Goal: Task Accomplishment & Management: Manage account settings

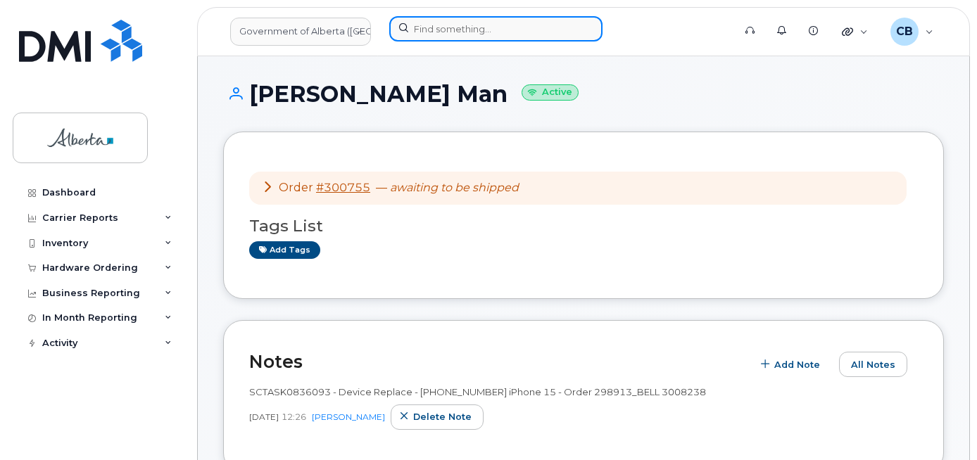
click at [414, 25] on input at bounding box center [495, 28] width 213 height 25
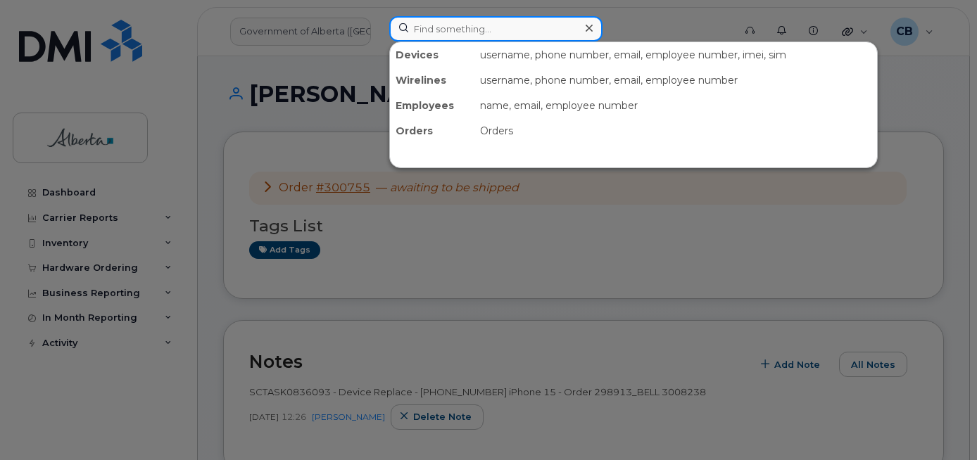
paste input "5873857140"
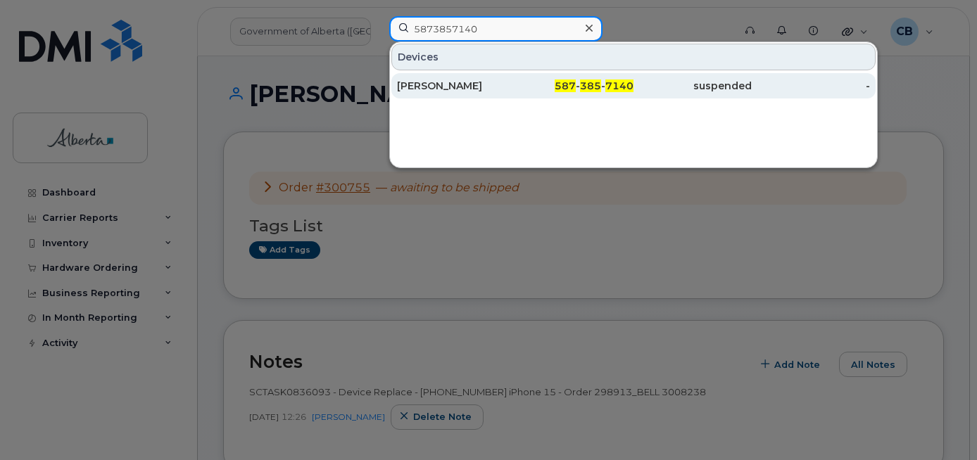
type input "5873857140"
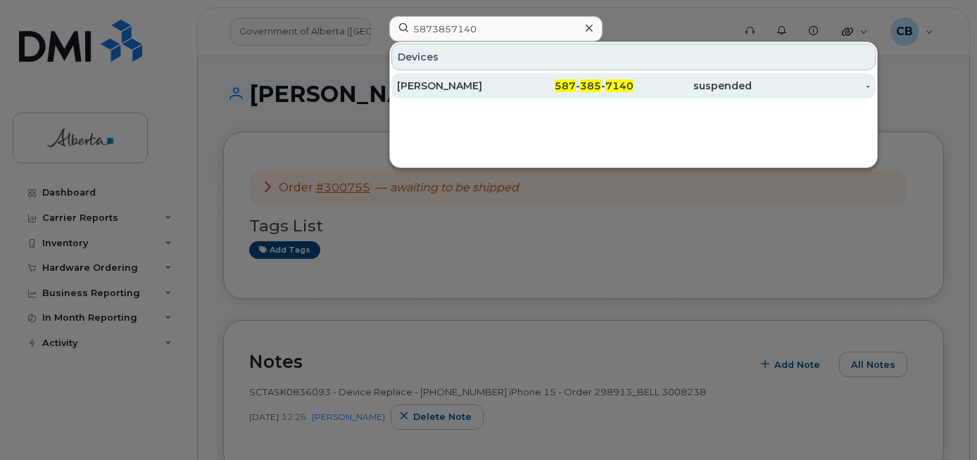
click at [429, 84] on div "Sandra Getschel" at bounding box center [456, 86] width 118 height 14
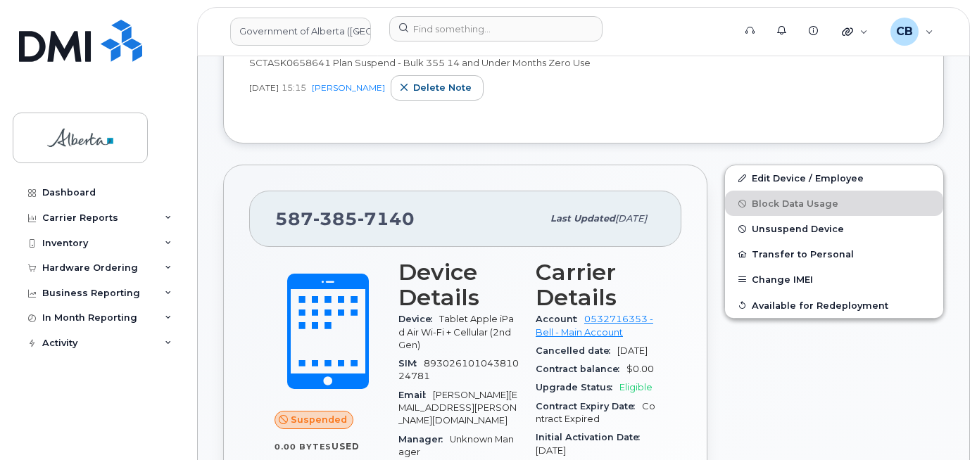
scroll to position [493, 0]
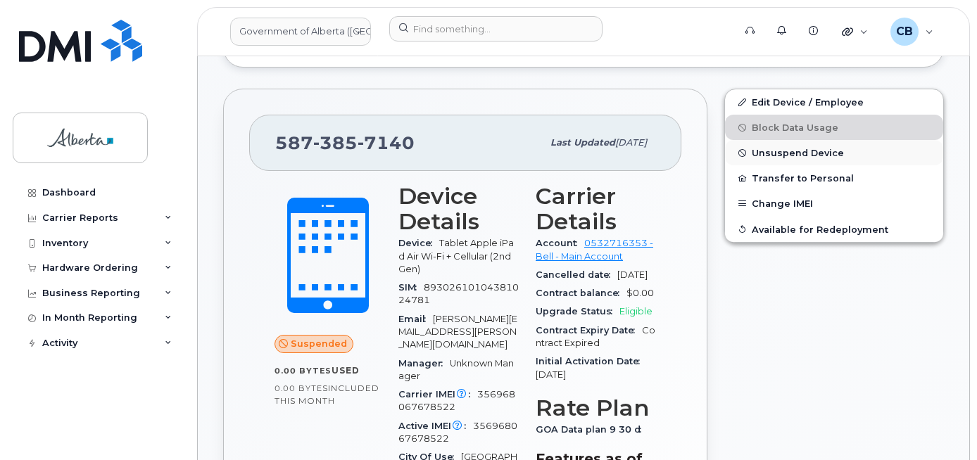
click at [780, 149] on span "Unsuspend Device" at bounding box center [798, 153] width 92 height 11
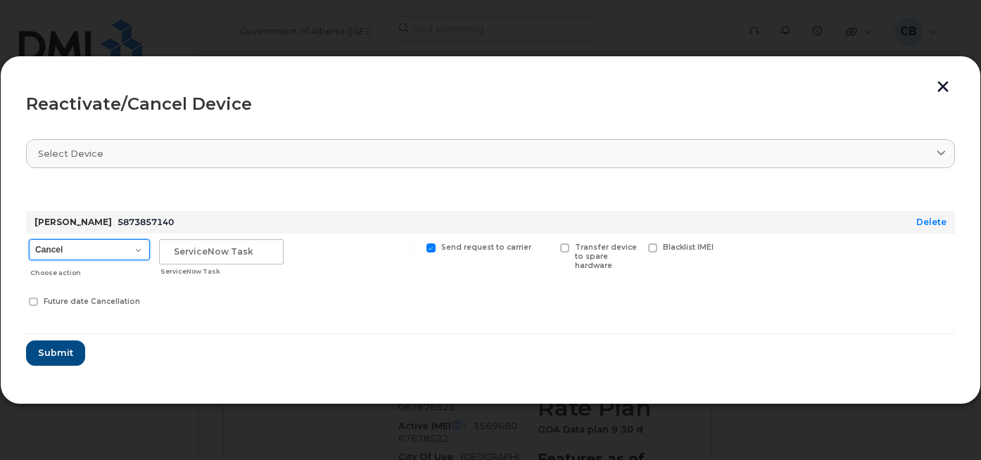
click at [138, 250] on select "Cancel Suspend - Extend Suspension Reactivate" at bounding box center [89, 249] width 121 height 21
select select "[object Object]"
click at [29, 239] on select "Cancel Suspend - Extend Suspension Reactivate" at bounding box center [89, 249] width 121 height 21
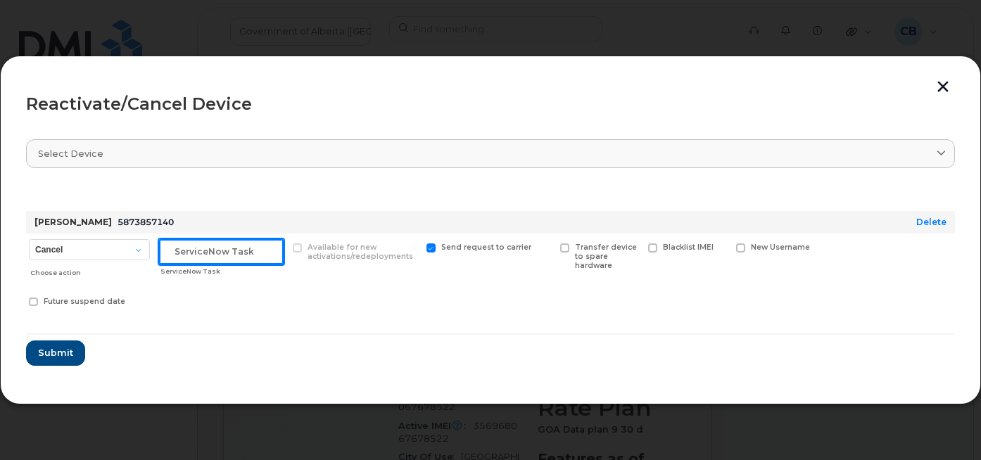
click at [172, 253] on input "text" at bounding box center [221, 251] width 125 height 25
paste input "SCTASK0846665"
type input "SCTASK0846665"
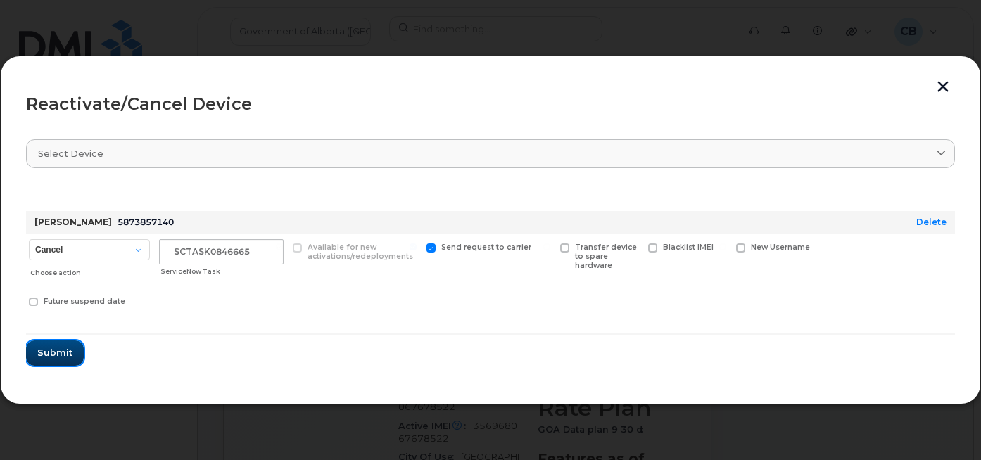
click at [47, 353] on span "Submit" at bounding box center [54, 352] width 35 height 13
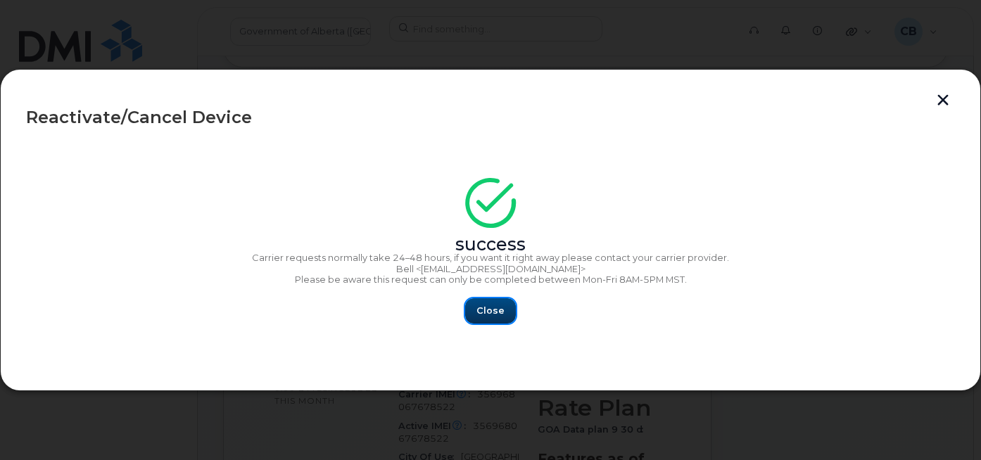
drag, startPoint x: 488, startPoint y: 306, endPoint x: 492, endPoint y: 314, distance: 9.4
click at [487, 307] on button "Close" at bounding box center [490, 310] width 51 height 25
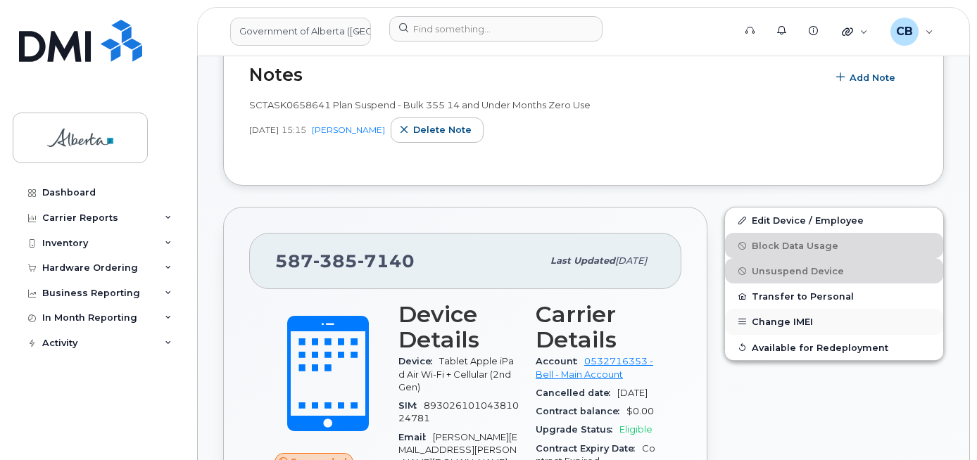
scroll to position [422, 0]
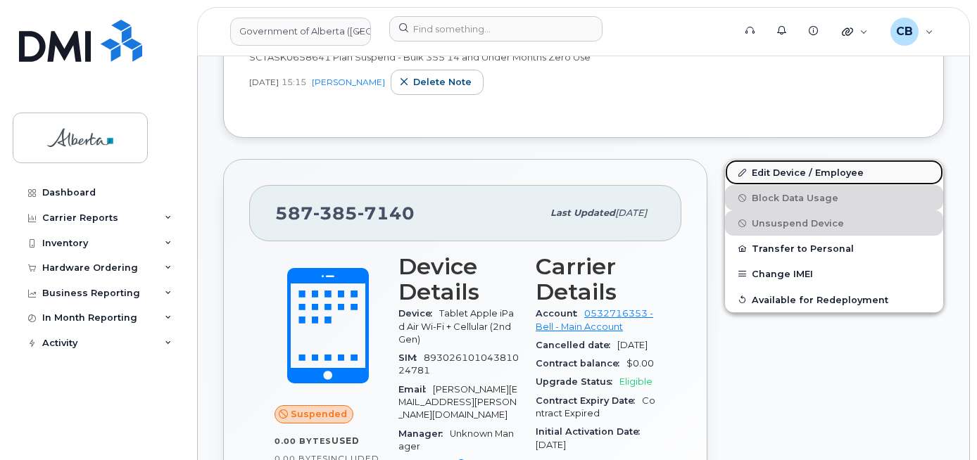
click at [781, 171] on link "Edit Device / Employee" at bounding box center [834, 172] width 218 height 25
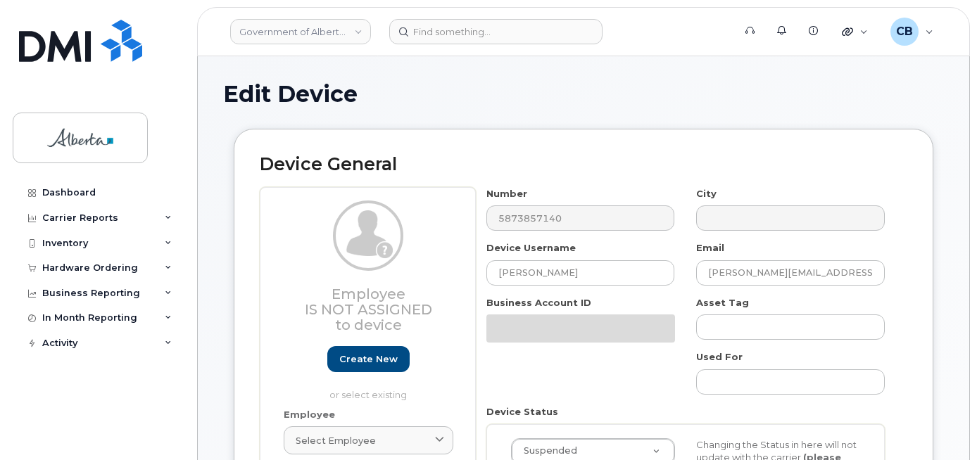
select select "4120335"
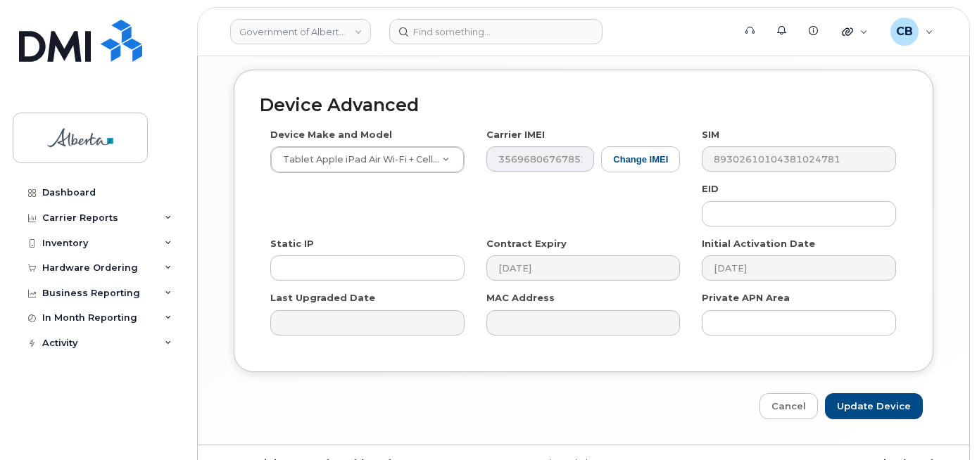
scroll to position [859, 0]
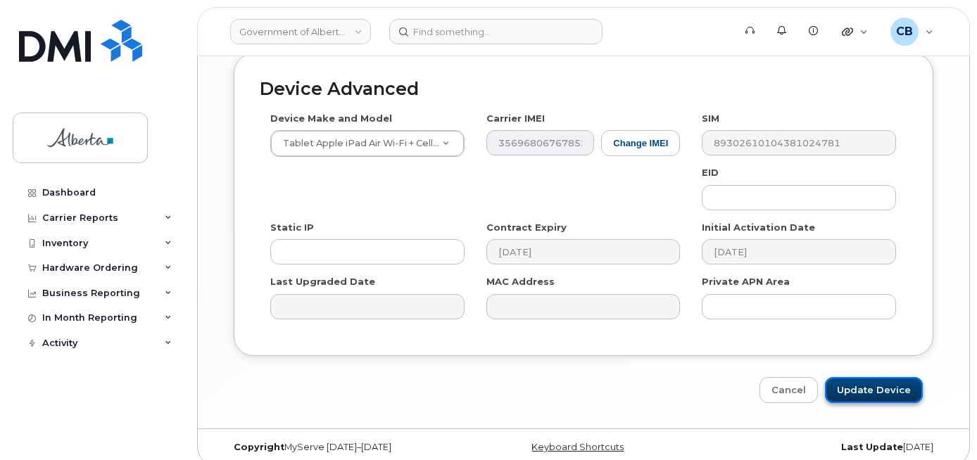
click at [871, 379] on input "Update Device" at bounding box center [874, 390] width 98 height 26
type input "Saving..."
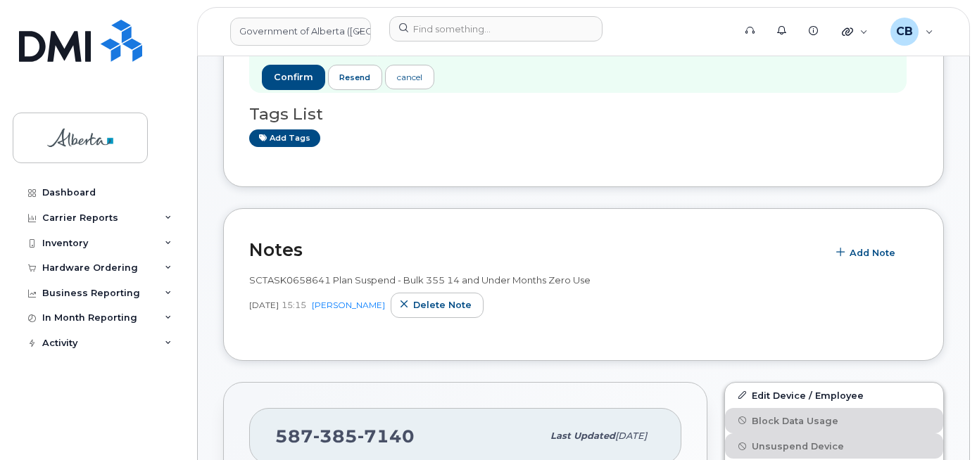
scroll to position [282, 0]
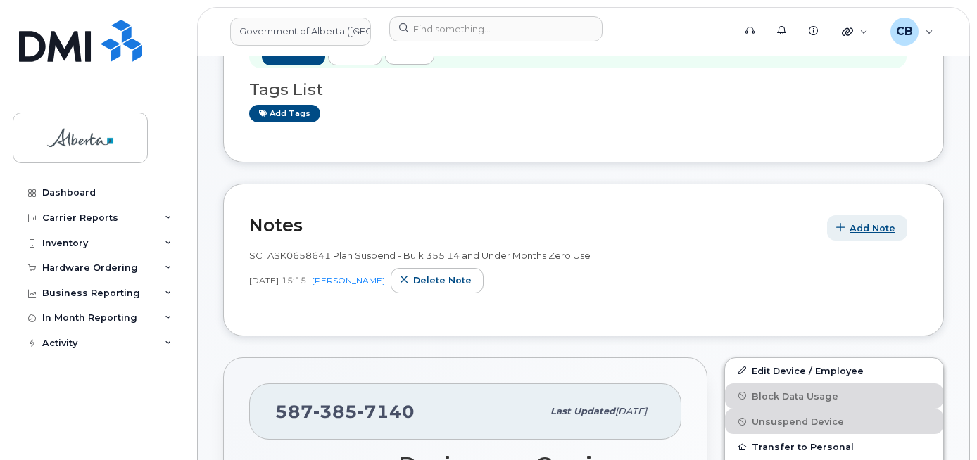
click at [862, 220] on button "Add Note" at bounding box center [867, 227] width 80 height 25
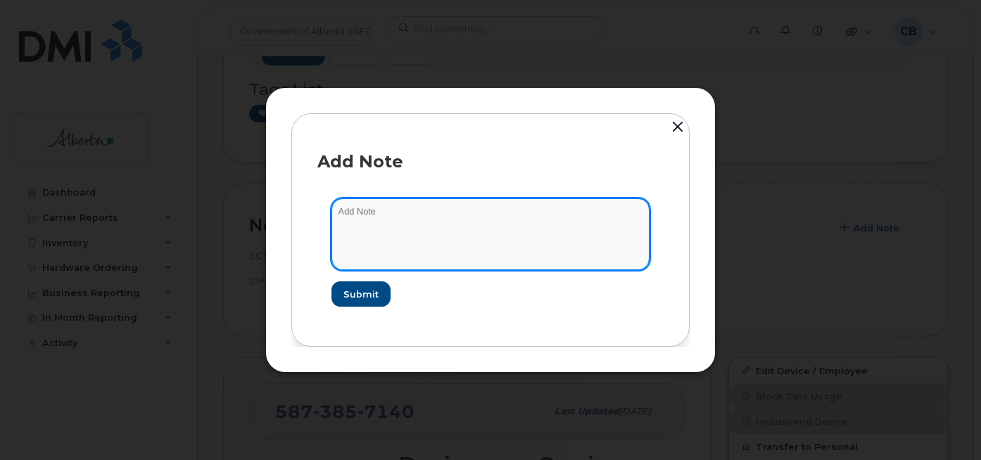
click at [377, 216] on textarea at bounding box center [491, 235] width 318 height 72
paste textarea "SCTASK0846665 5873857140 DO NOT DELETE - BEING REASSIGNED to Andreo Abejero. Pr…"
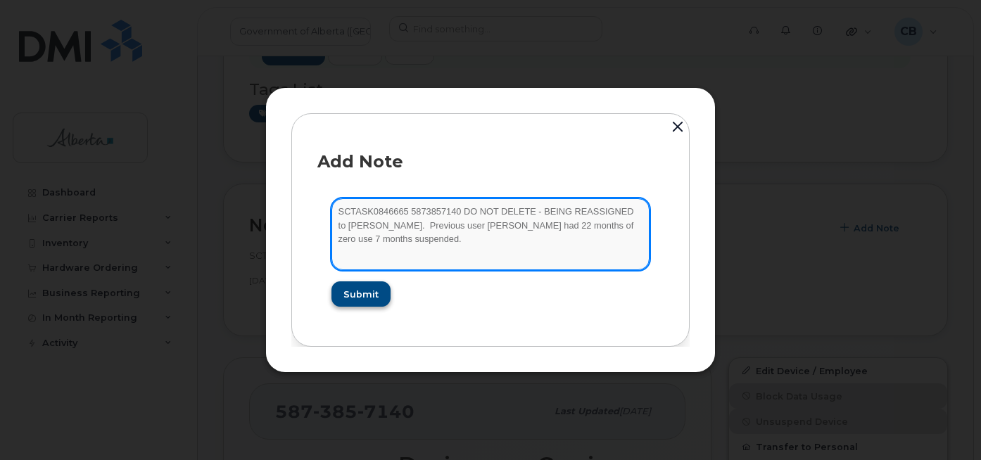
type textarea "SCTASK0846665 5873857140 DO NOT DELETE - BEING REASSIGNED to Andreo Abejero. Pr…"
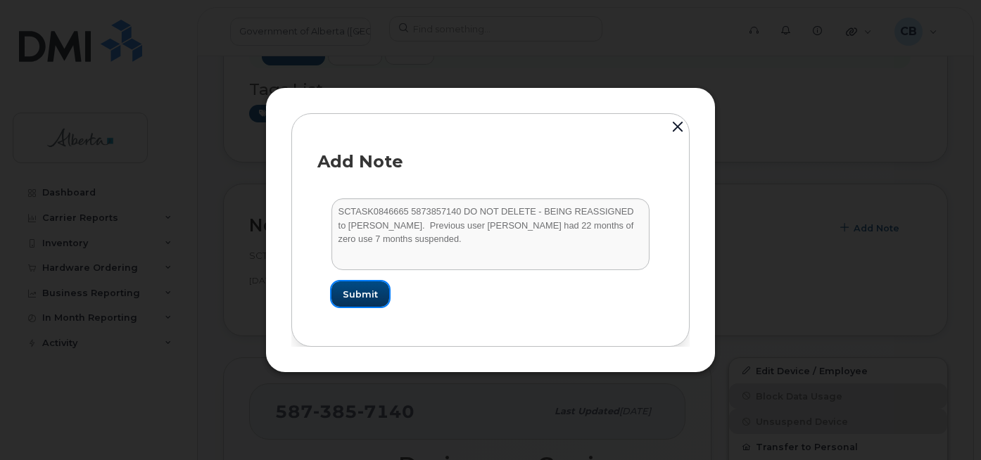
click at [344, 294] on span "Submit" at bounding box center [360, 294] width 35 height 13
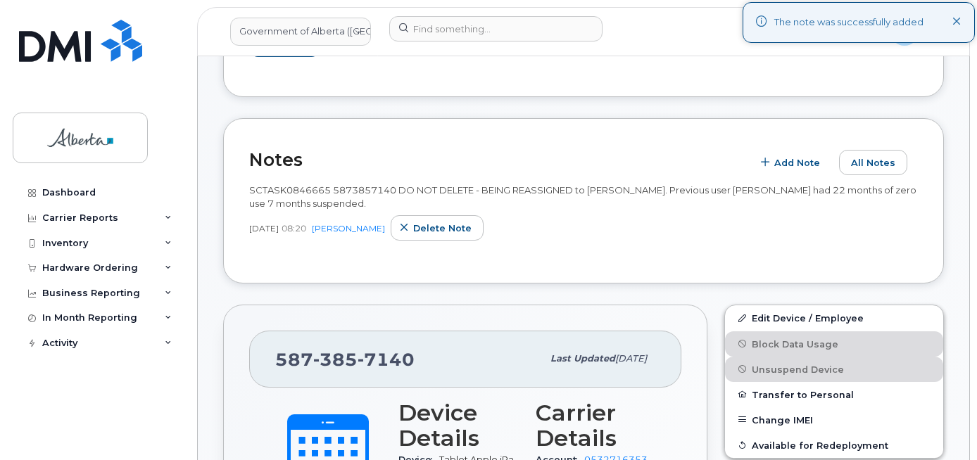
scroll to position [352, 0]
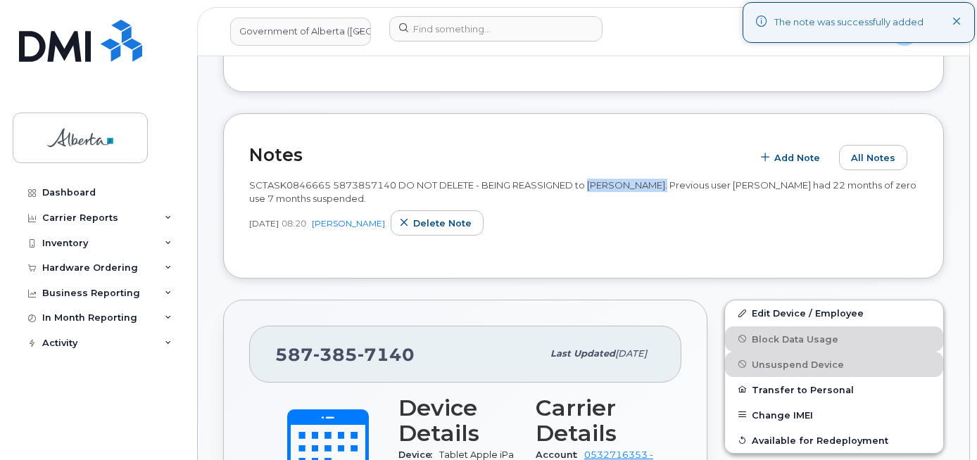
drag, startPoint x: 663, startPoint y: 185, endPoint x: 594, endPoint y: 185, distance: 69.0
click at [594, 185] on span "SCTASK0846665 5873857140 DO NOT DELETE - BEING REASSIGNED to Andreo Abejero. Pr…" at bounding box center [582, 192] width 667 height 25
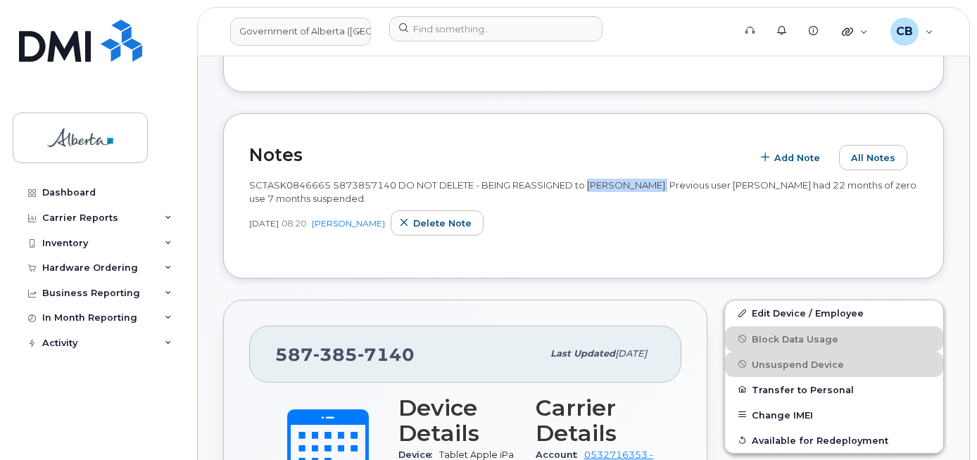
copy span "[PERSON_NAME]"
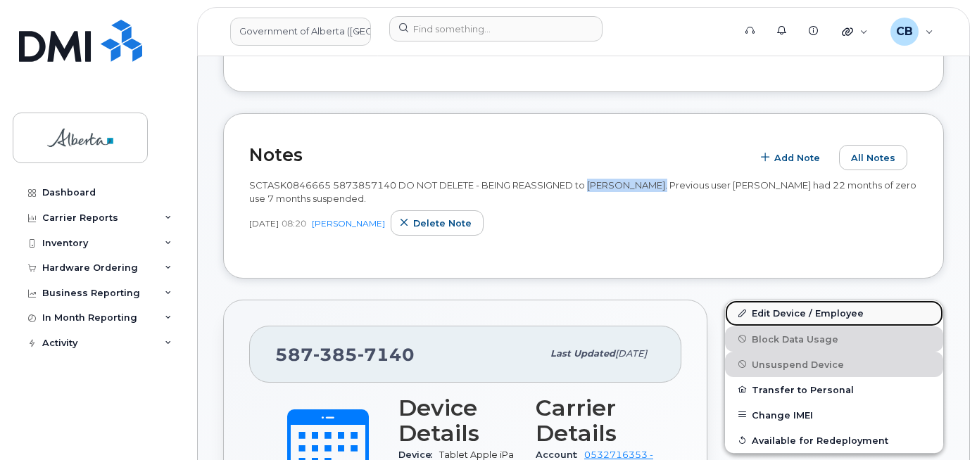
click at [792, 312] on link "Edit Device / Employee" at bounding box center [834, 313] width 218 height 25
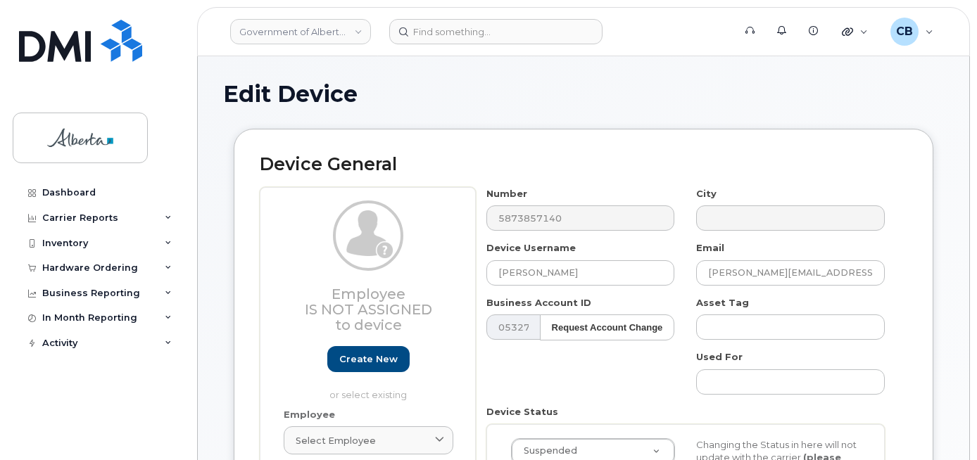
select select "4120335"
drag, startPoint x: 501, startPoint y: 265, endPoint x: 603, endPoint y: 279, distance: 103.7
click at [603, 279] on input "[PERSON_NAME]" at bounding box center [580, 272] width 189 height 25
drag, startPoint x: 574, startPoint y: 272, endPoint x: 484, endPoint y: 276, distance: 90.9
click at [484, 276] on div "Device Username Sandra Getschel" at bounding box center [581, 263] width 210 height 44
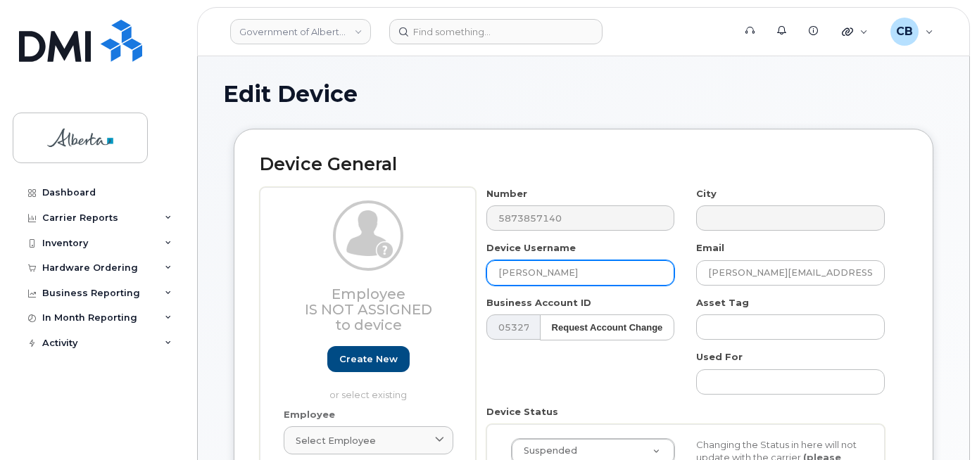
paste input "[PERSON_NAME]"
type input "[PERSON_NAME]"
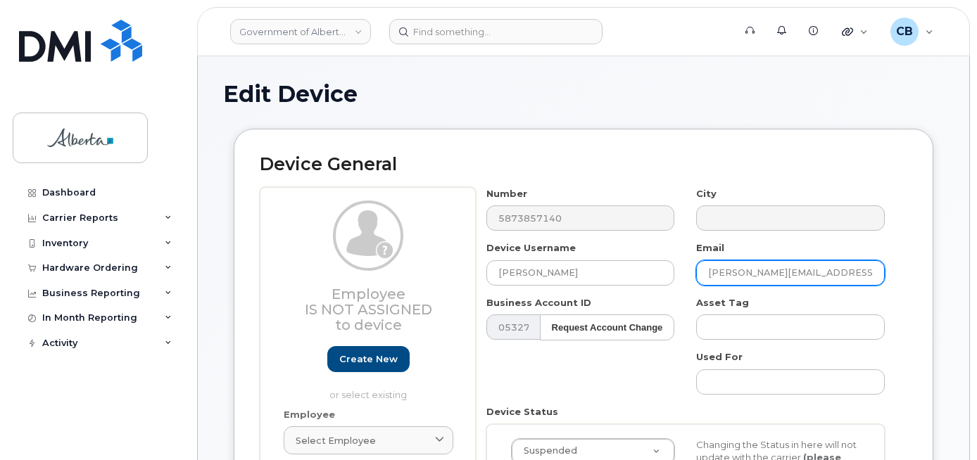
drag, startPoint x: 781, startPoint y: 271, endPoint x: 707, endPoint y: 267, distance: 73.3
click at [707, 267] on input "sandra.getschel@gov.ab.ca" at bounding box center [790, 272] width 189 height 25
paste input "[PERSON_NAME]"
click at [744, 274] on input "Andreo Abejero@gov.ab.ca" at bounding box center [790, 272] width 189 height 25
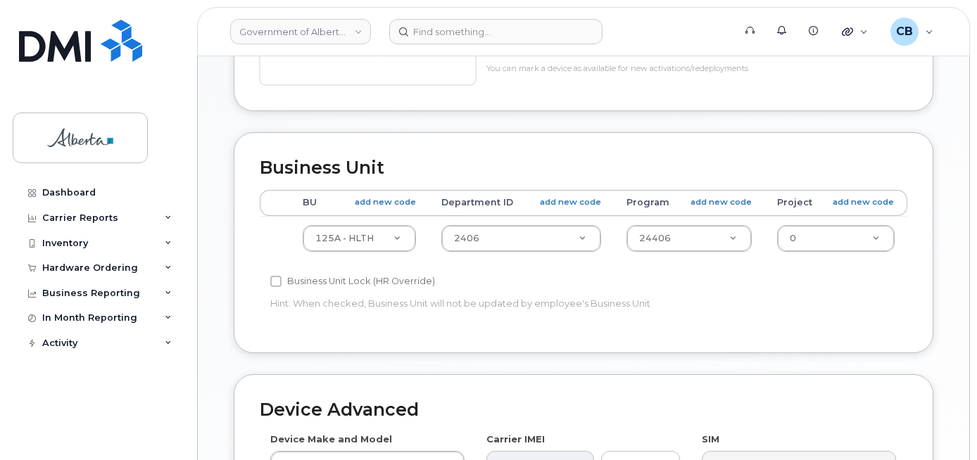
scroll to position [563, 0]
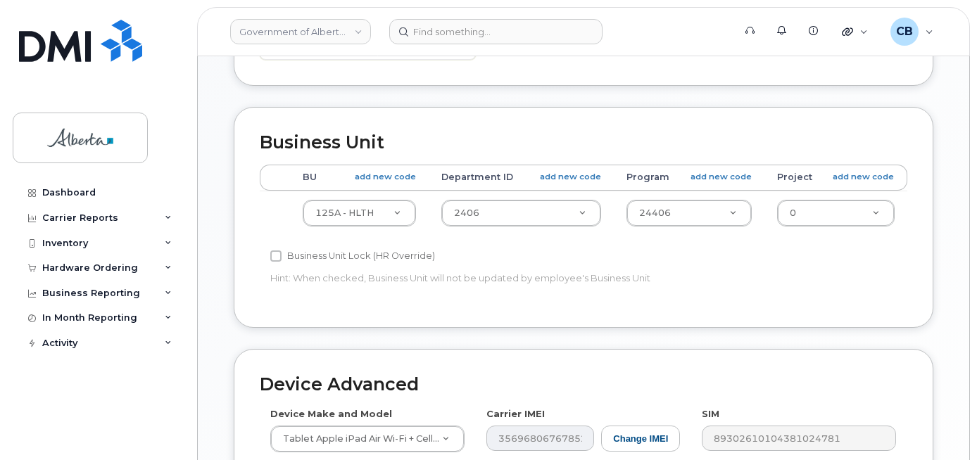
type input "[PERSON_NAME][EMAIL_ADDRESS][DOMAIN_NAME]"
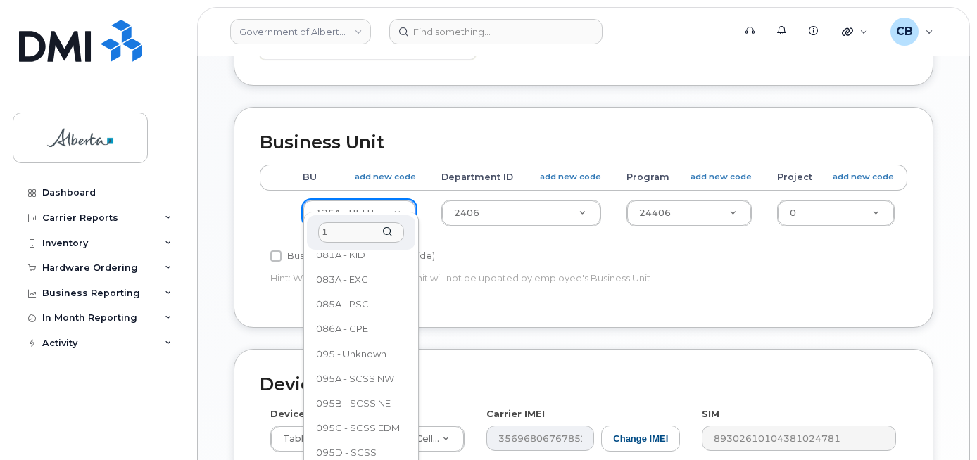
scroll to position [0, 0]
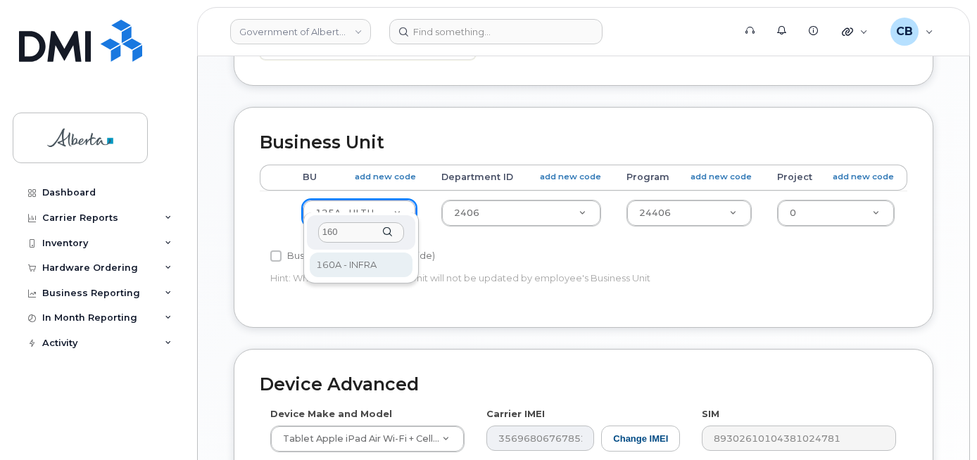
type input "160"
select select "4681665"
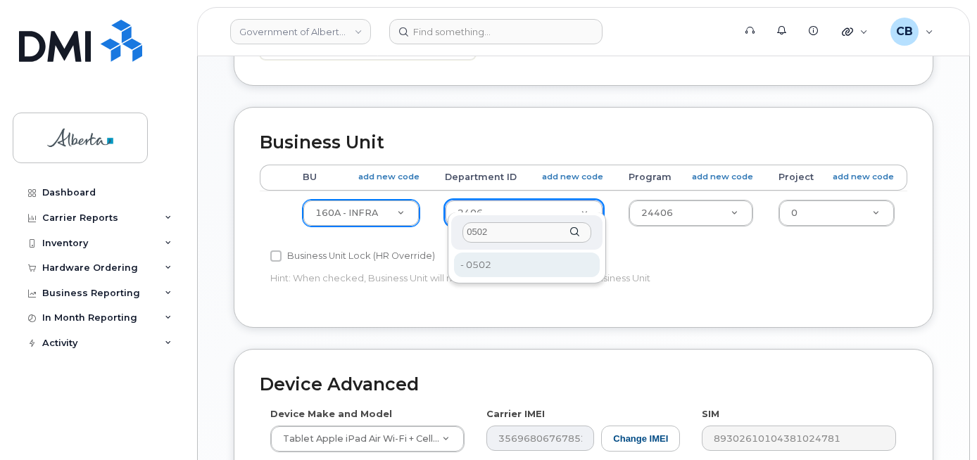
type input "0502"
type input "4752292"
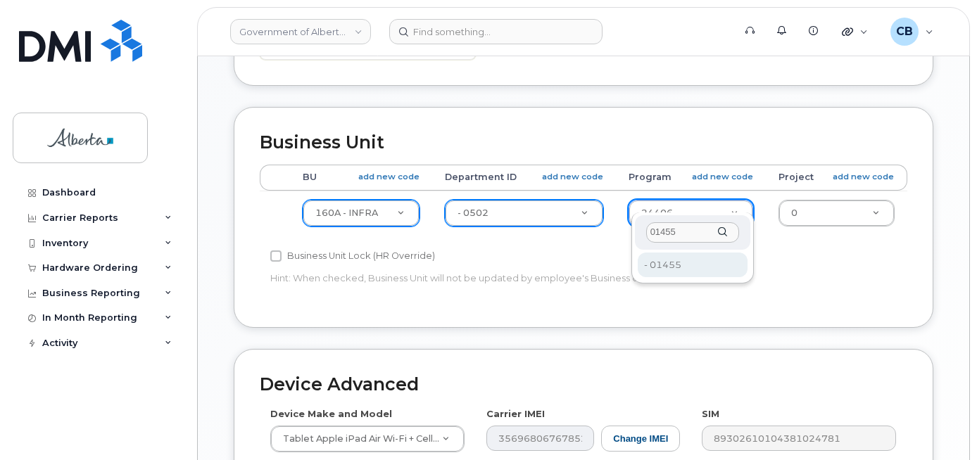
type input "01455"
type input "4753340"
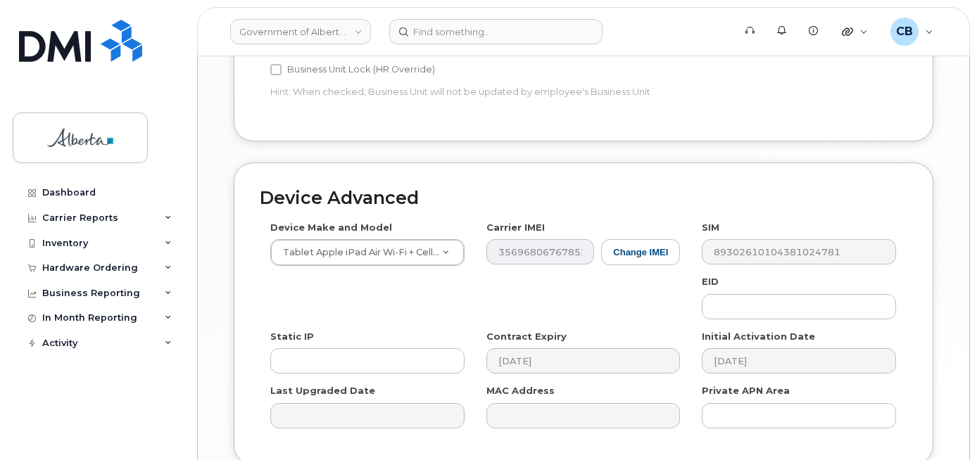
scroll to position [774, 0]
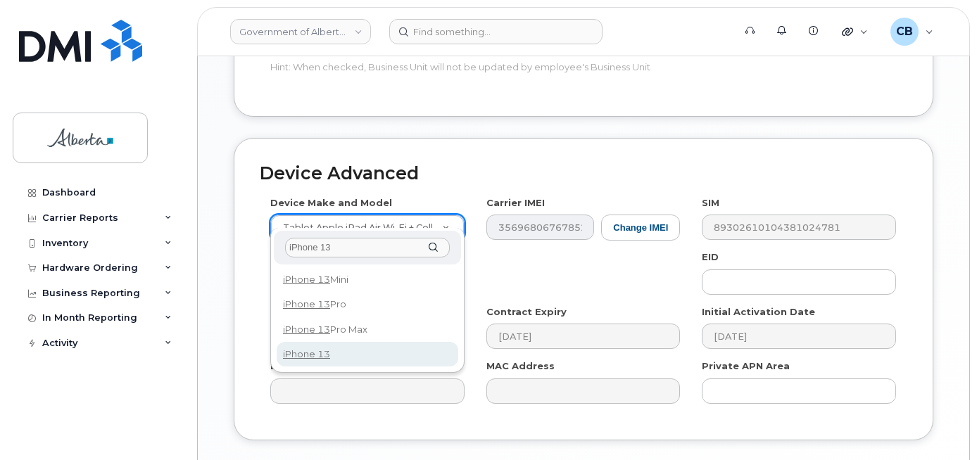
type input "iPhone 13"
select select "2612"
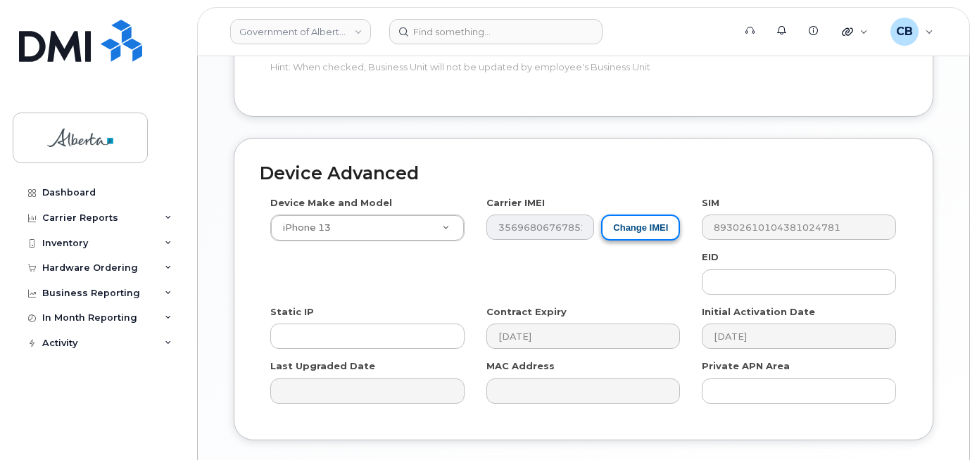
click at [623, 217] on button "Change IMEI" at bounding box center [640, 228] width 79 height 26
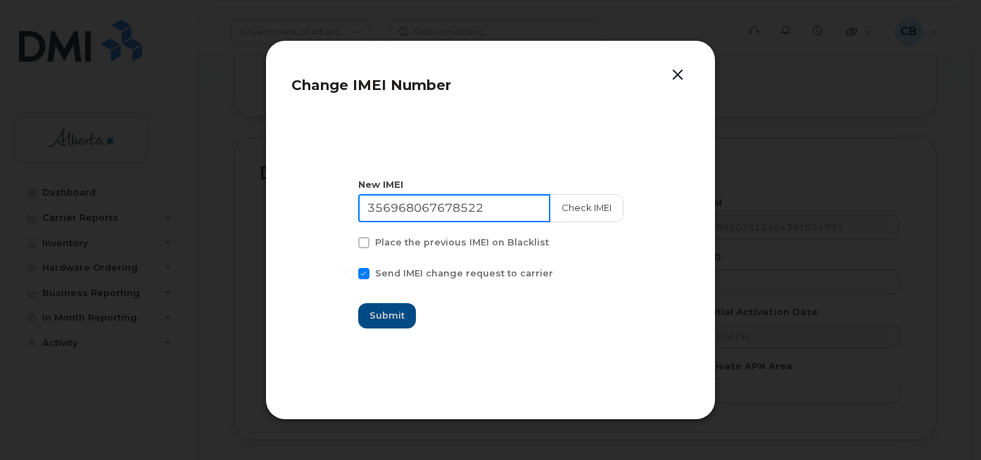
click at [413, 208] on input "356968067678522" at bounding box center [454, 208] width 192 height 28
paste input "2556221910610"
type input "352556221910610"
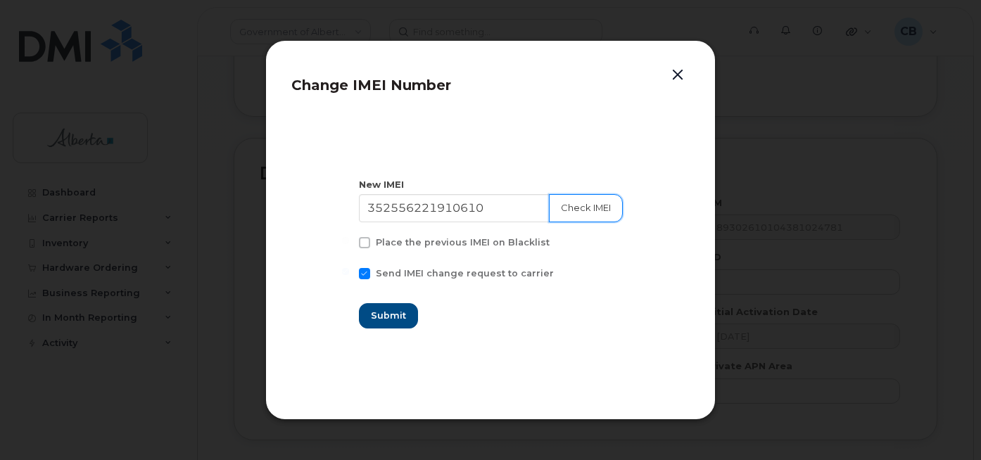
click at [590, 206] on button "Check IMEI" at bounding box center [586, 208] width 74 height 28
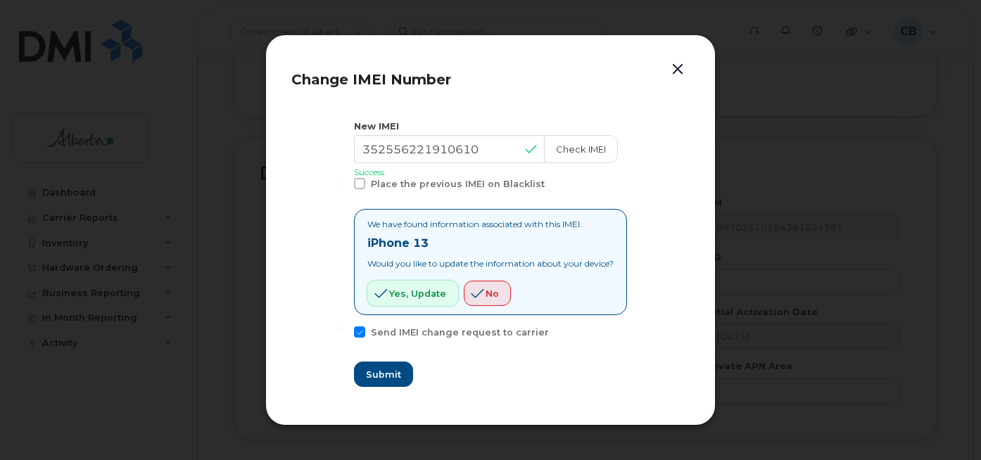
click at [407, 291] on span "Yes, update" at bounding box center [417, 293] width 57 height 13
click at [372, 370] on span "Submit" at bounding box center [382, 374] width 35 height 13
type input "352556221910610"
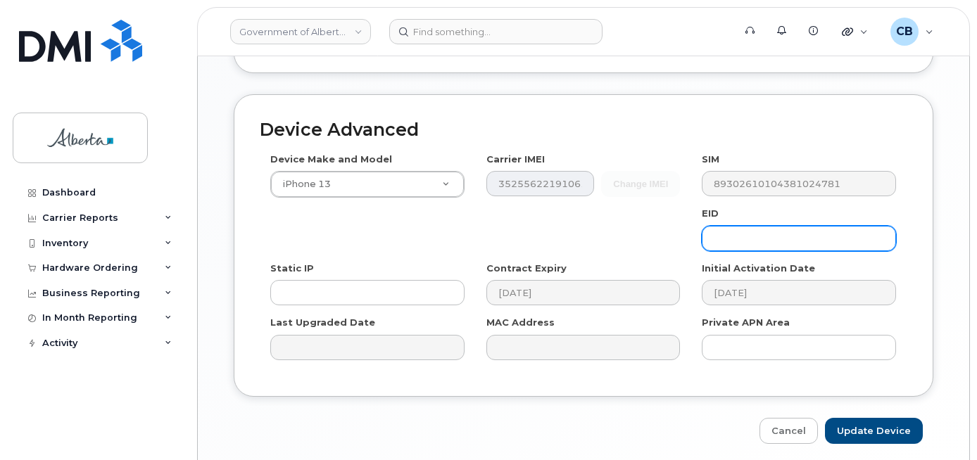
scroll to position [859, 0]
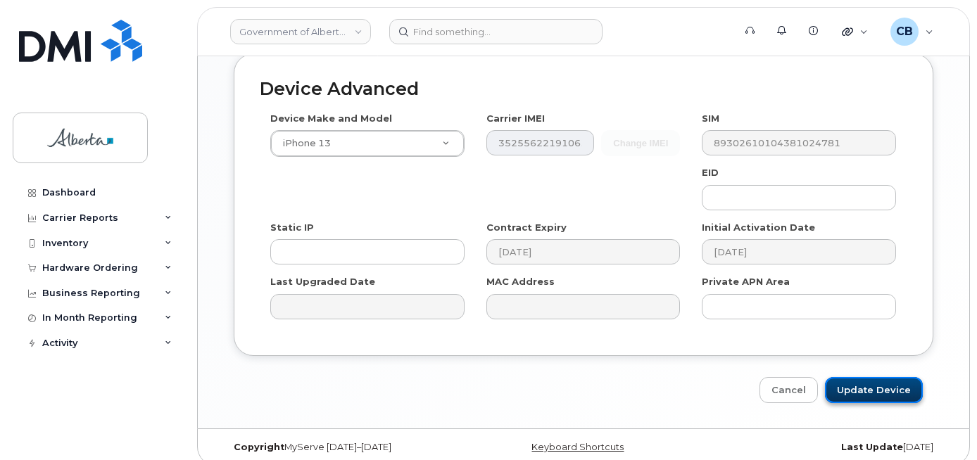
click at [859, 377] on input "Update Device" at bounding box center [874, 390] width 98 height 26
type input "Saving..."
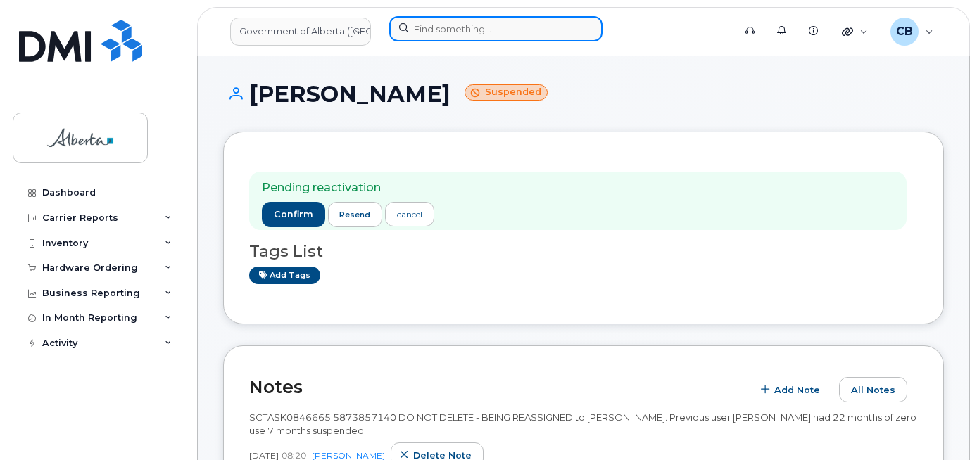
click at [425, 29] on input at bounding box center [495, 28] width 213 height 25
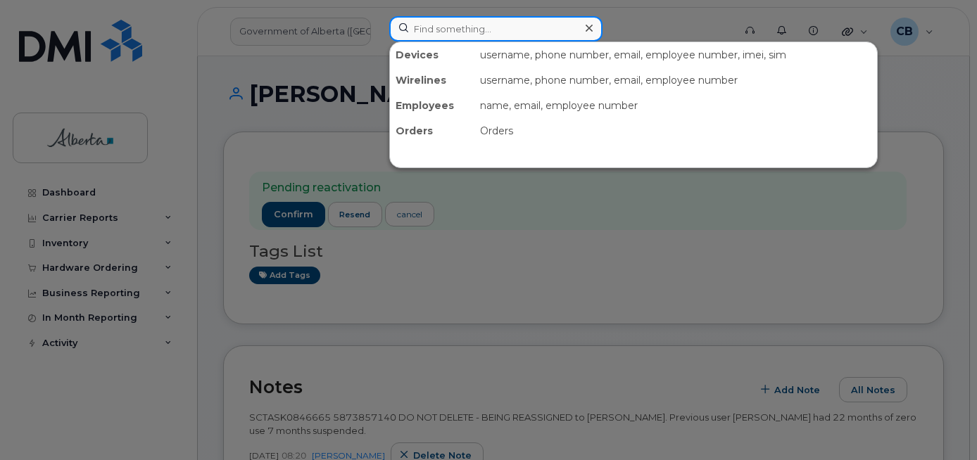
paste input "5873407293"
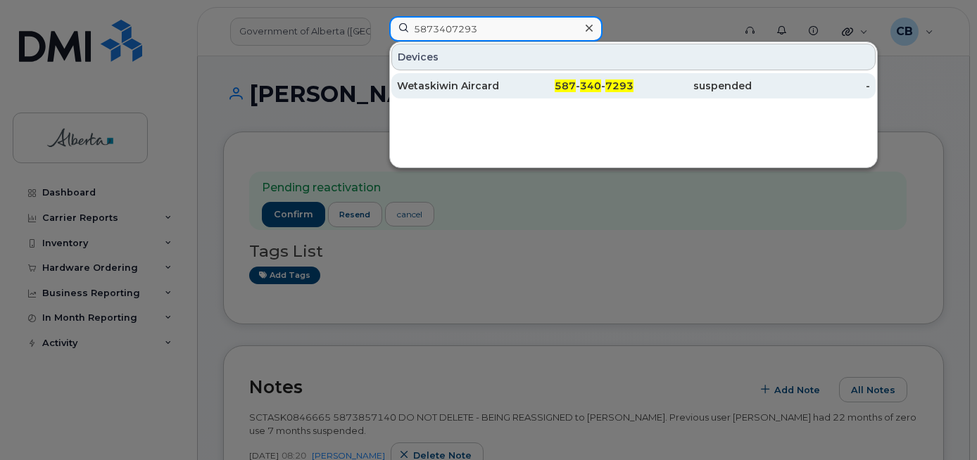
type input "5873407293"
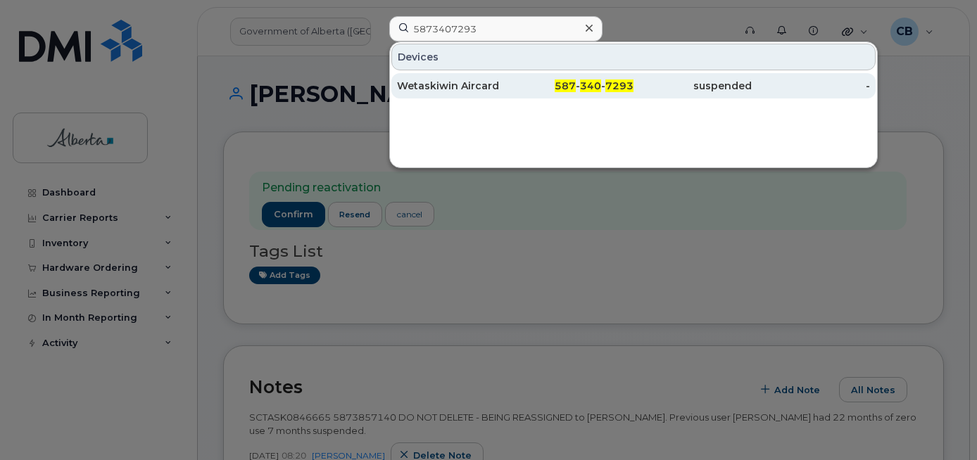
click at [428, 82] on div "Wetaskiwin Aircard" at bounding box center [456, 86] width 118 height 14
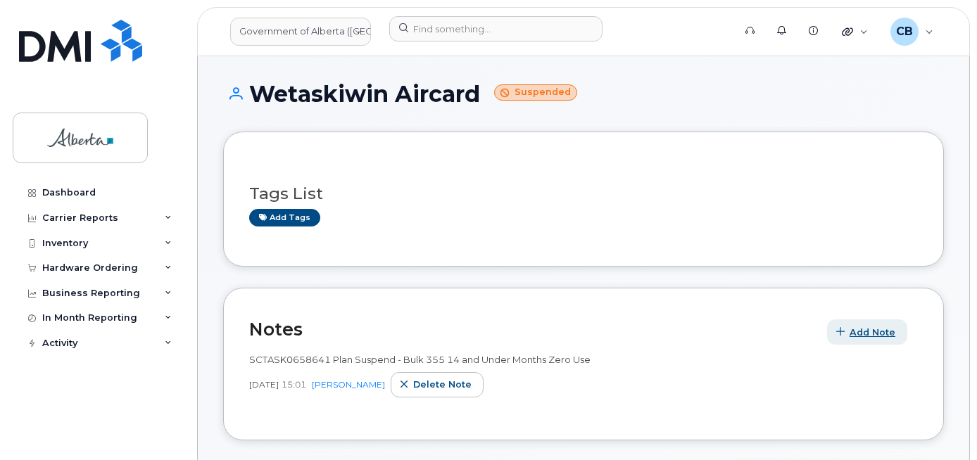
click at [864, 329] on span "Add Note" at bounding box center [873, 332] width 46 height 13
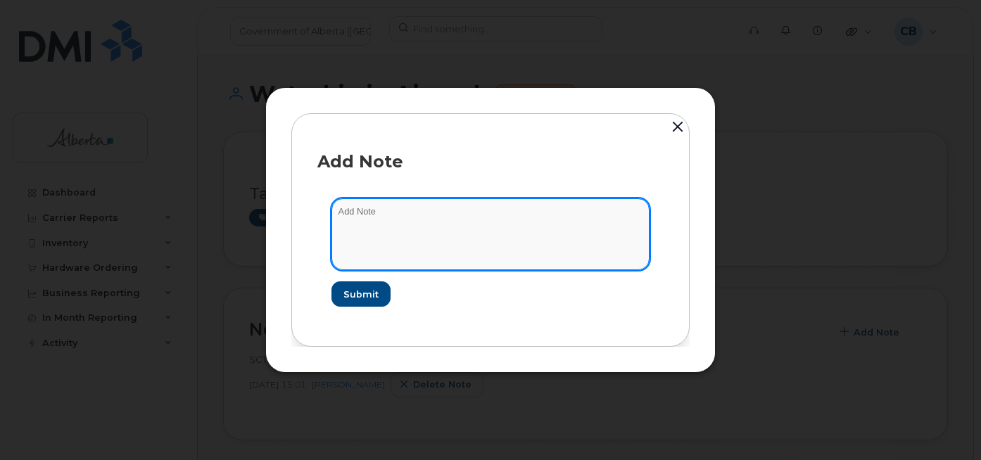
click at [408, 218] on textarea at bounding box center [491, 235] width 318 height 72
paste textarea "SCTASK0848968 5873407293 DO NOT DELETE - BEING REASSIGNED to Rahma Dalmar. Prev…"
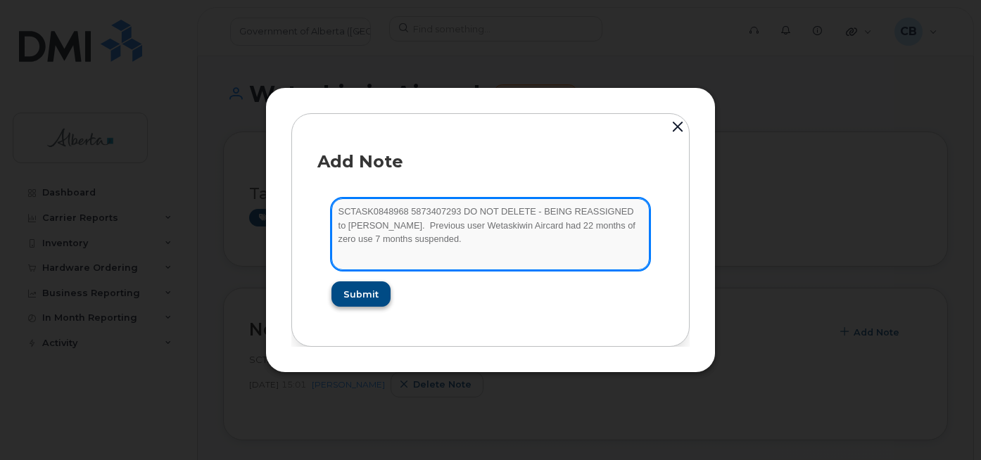
type textarea "SCTASK0848968 5873407293 DO NOT DELETE - BEING REASSIGNED to Rahma Dalmar. Prev…"
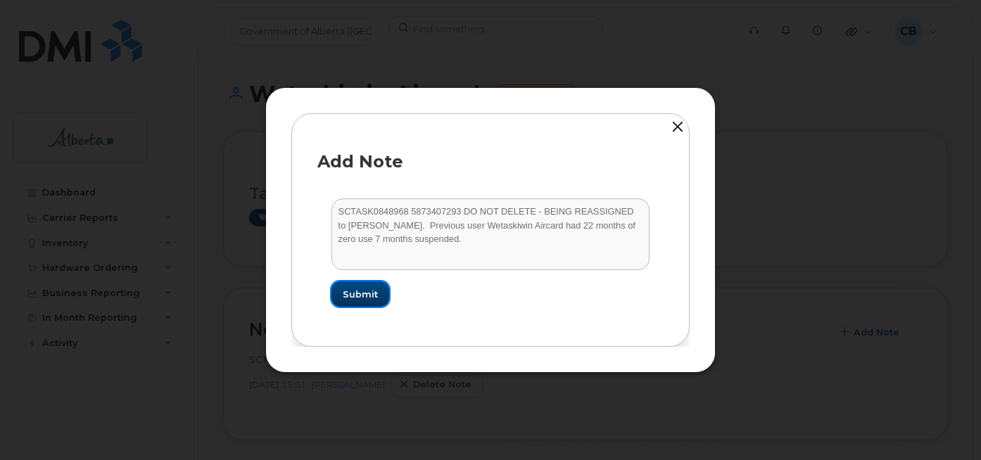
click at [357, 287] on button "Submit" at bounding box center [361, 294] width 58 height 25
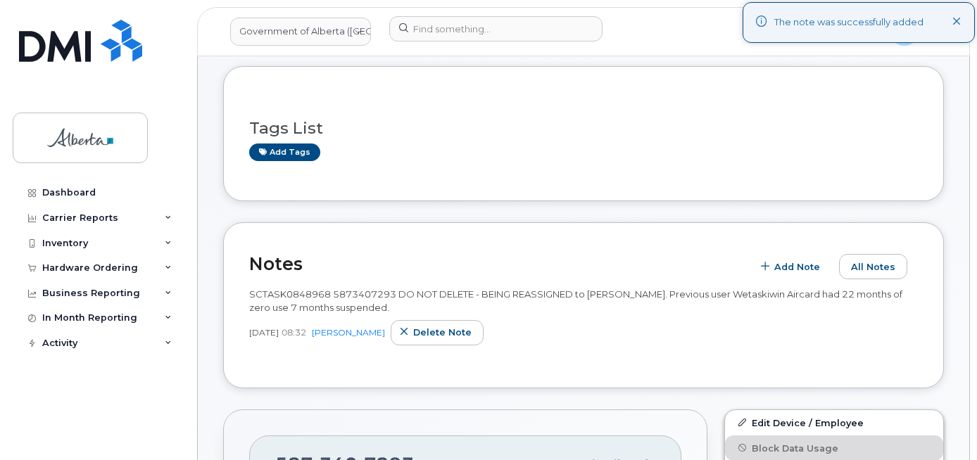
scroll to position [211, 0]
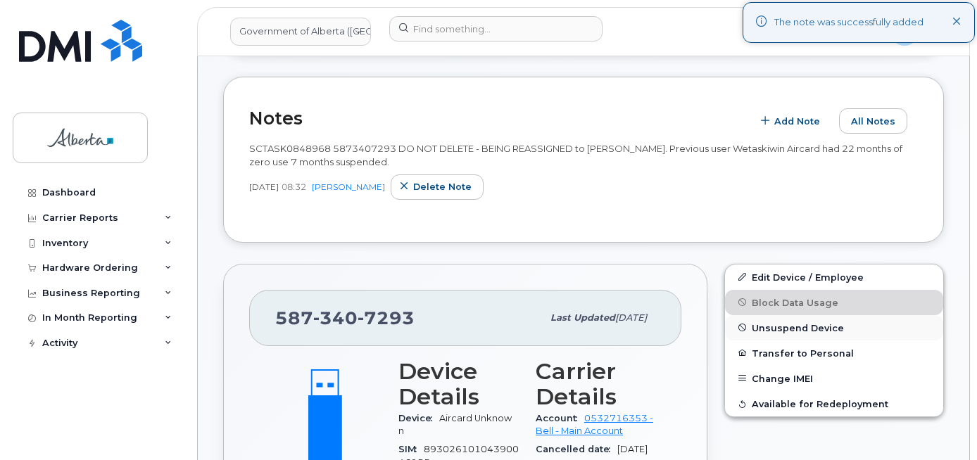
click at [774, 330] on span "Unsuspend Device" at bounding box center [798, 327] width 92 height 11
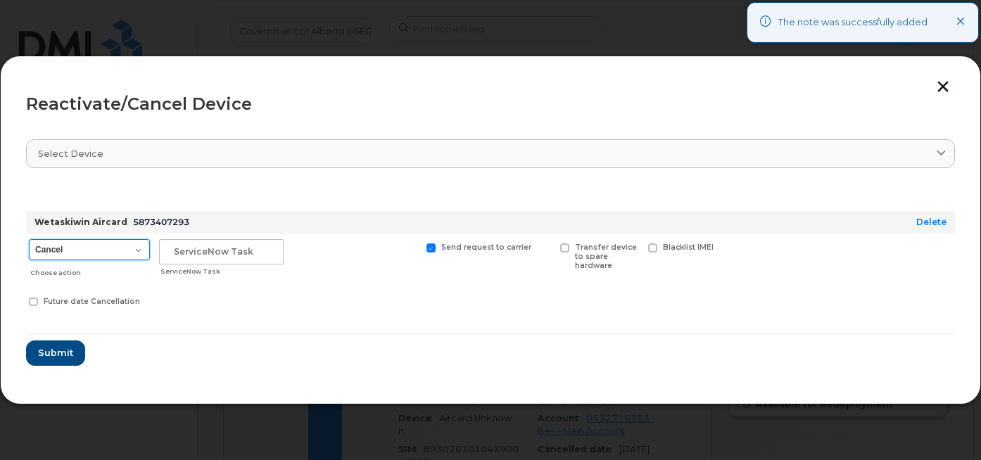
click at [138, 245] on select "Cancel Suspend - Extend Suspension Reactivate" at bounding box center [89, 249] width 121 height 21
select select "[object Object]"
click at [29, 239] on select "Cancel Suspend - Extend Suspension Reactivate" at bounding box center [89, 249] width 121 height 21
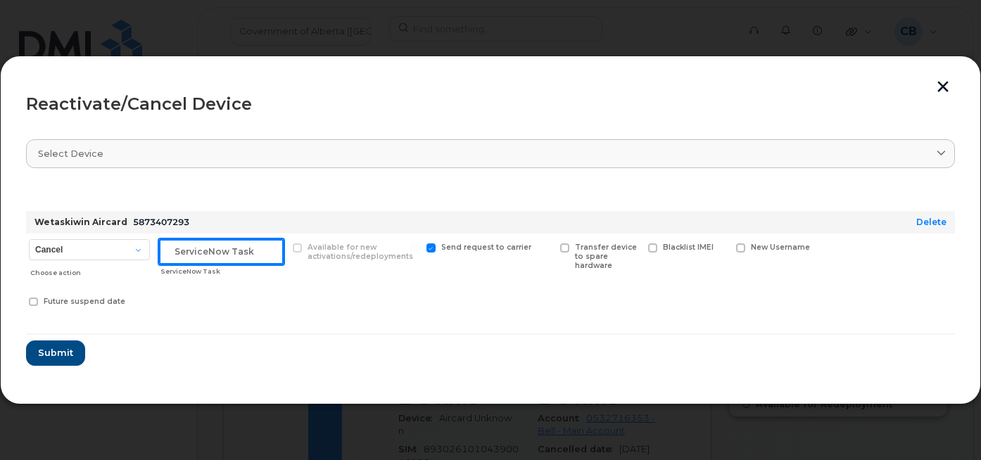
click at [203, 255] on input "text" at bounding box center [221, 251] width 125 height 25
paste input "SCTASK0848968"
type input "SCTASK0848968"
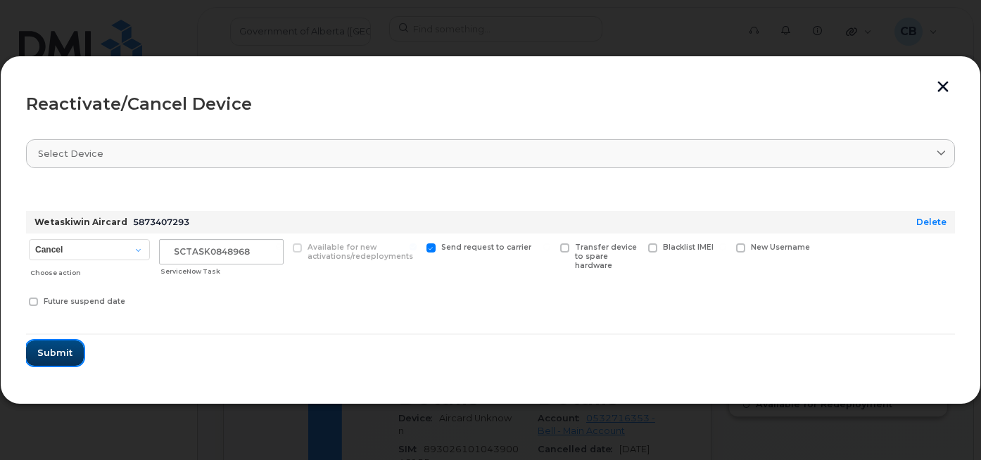
click at [51, 352] on span "Submit" at bounding box center [54, 352] width 35 height 13
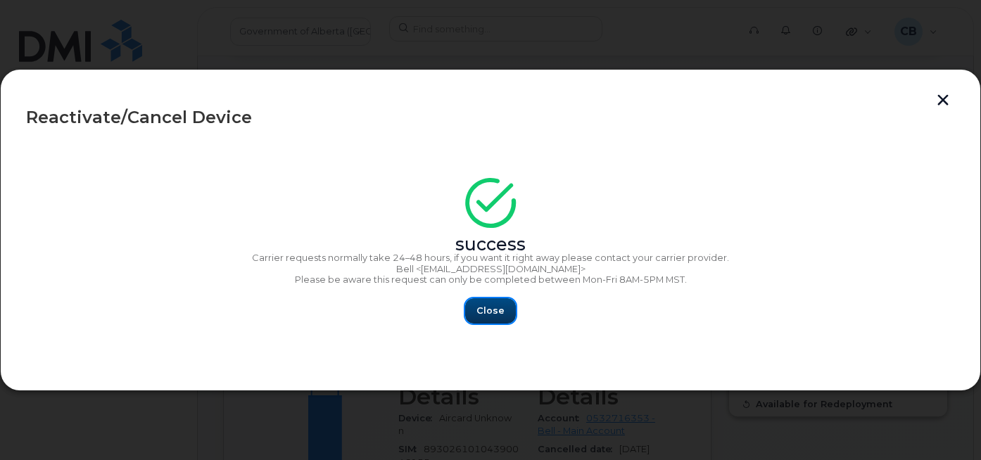
click at [495, 303] on button "Close" at bounding box center [490, 310] width 51 height 25
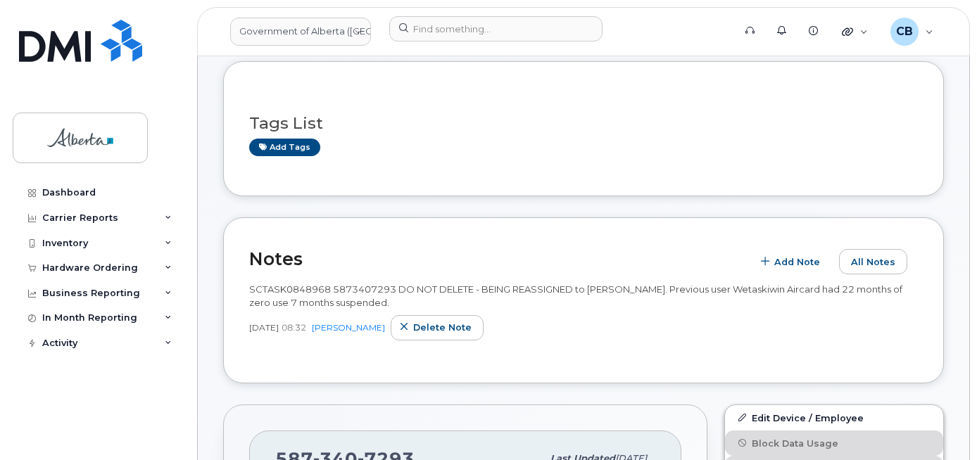
scroll to position [0, 0]
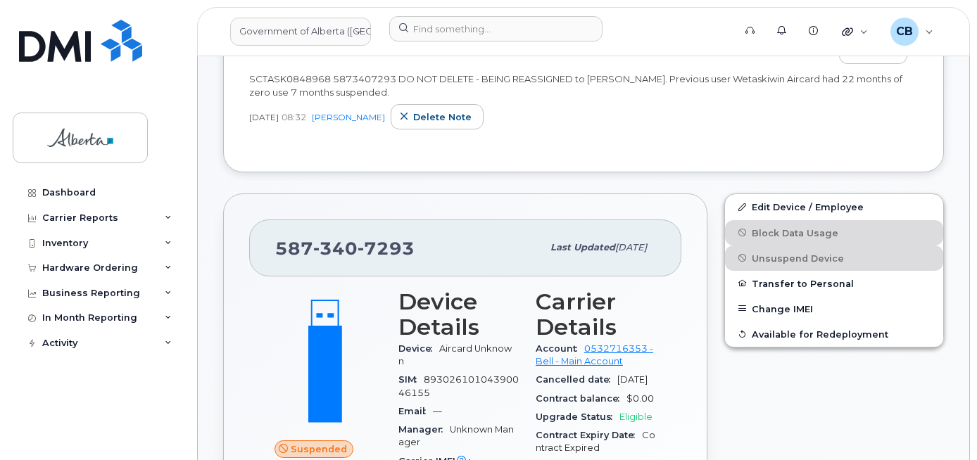
scroll to position [381, 0]
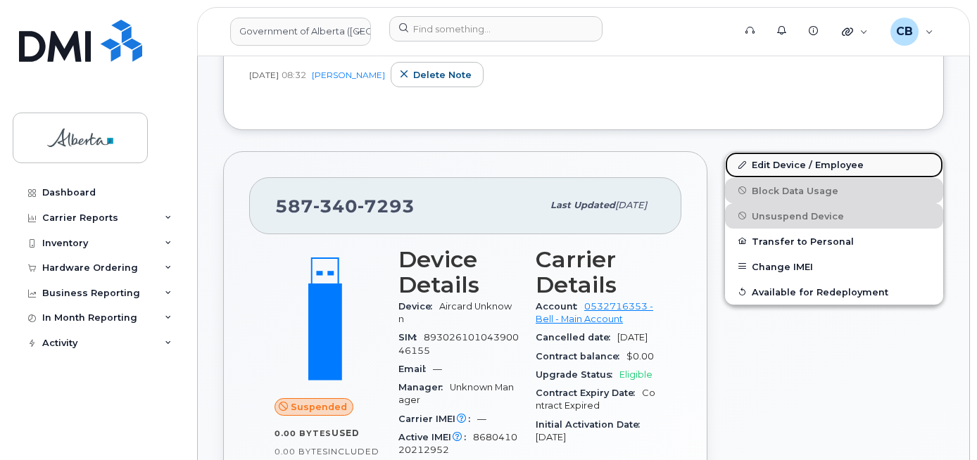
click at [761, 161] on link "Edit Device / Employee" at bounding box center [834, 164] width 218 height 25
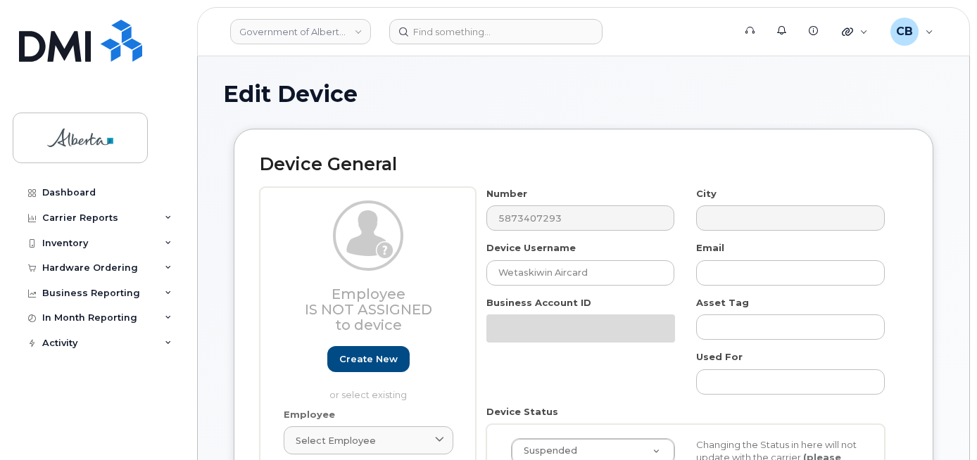
select select "4797682"
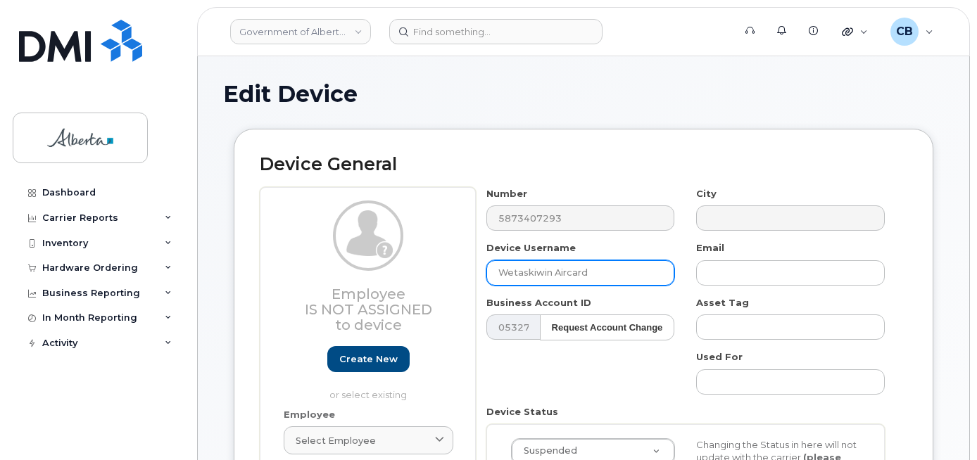
click at [506, 272] on input "Wetaskiwin Aircard" at bounding box center [580, 272] width 189 height 25
paste input "[PERSON_NAME]"
type input "[PERSON_NAME]"
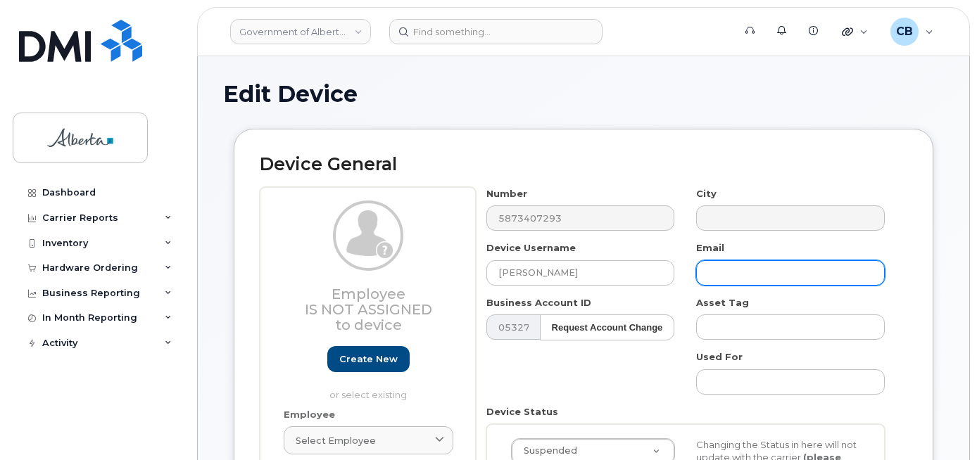
click at [724, 277] on input "text" at bounding box center [790, 272] width 189 height 25
paste input "[PERSON_NAME]"
click at [746, 270] on input "[PERSON_NAME]" at bounding box center [790, 272] width 189 height 25
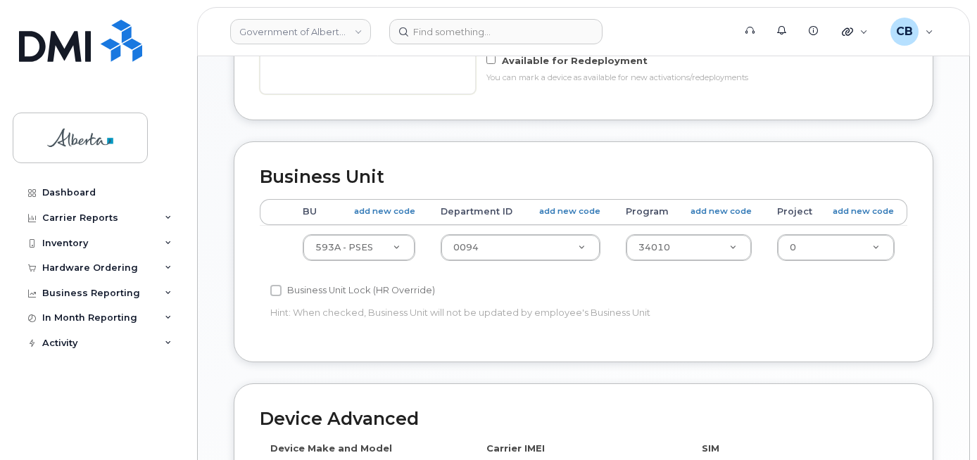
scroll to position [530, 0]
type input "[EMAIL_ADDRESS][DOMAIN_NAME]"
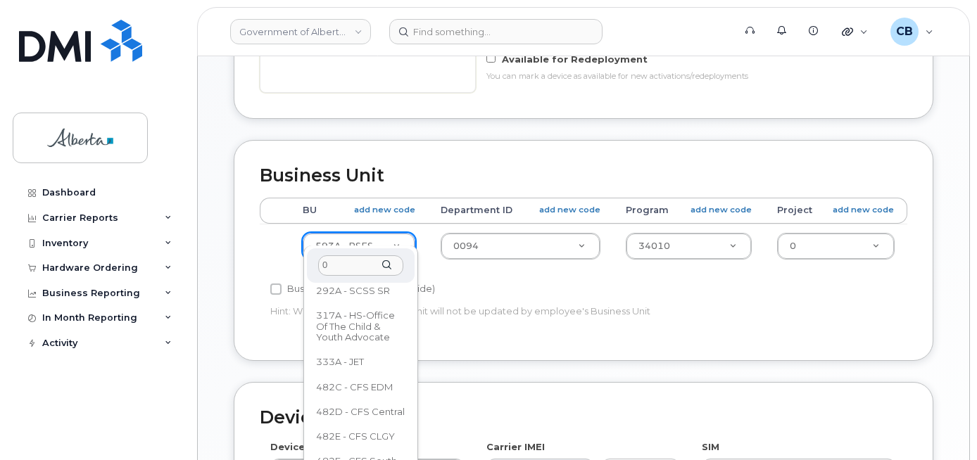
scroll to position [0, 0]
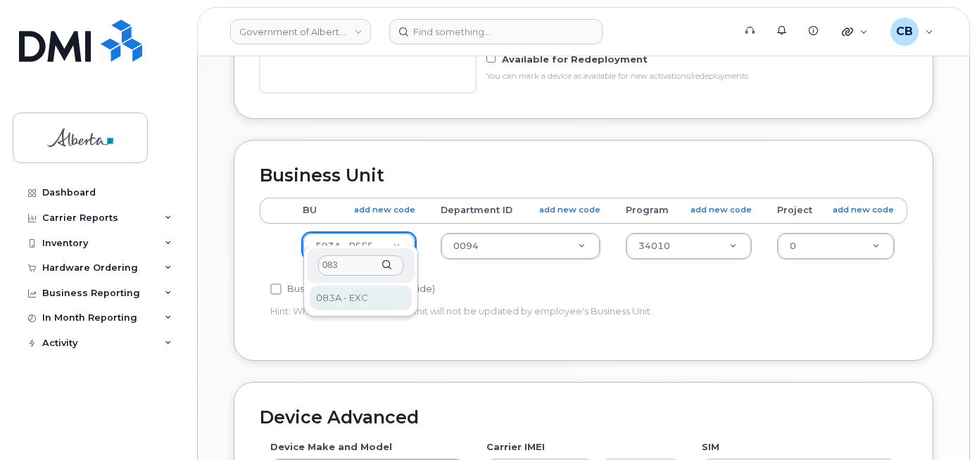
type input "083"
select select "4733126"
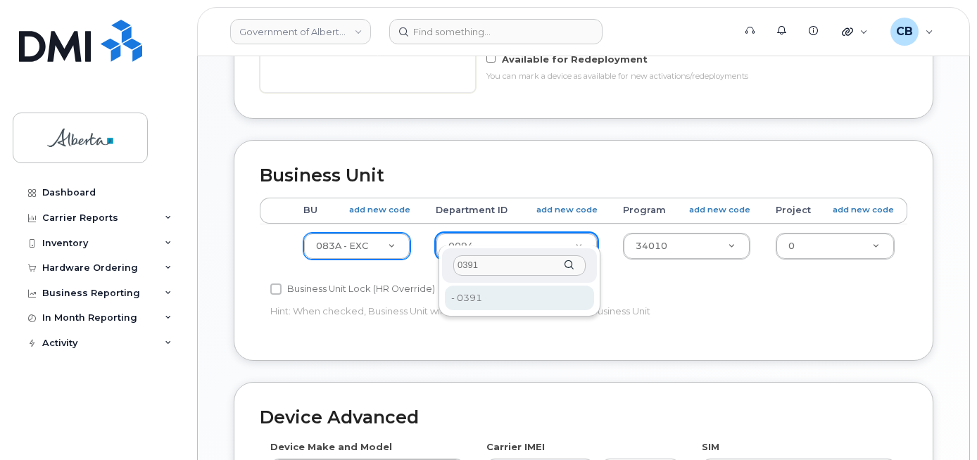
type input "0391"
type input "4752228"
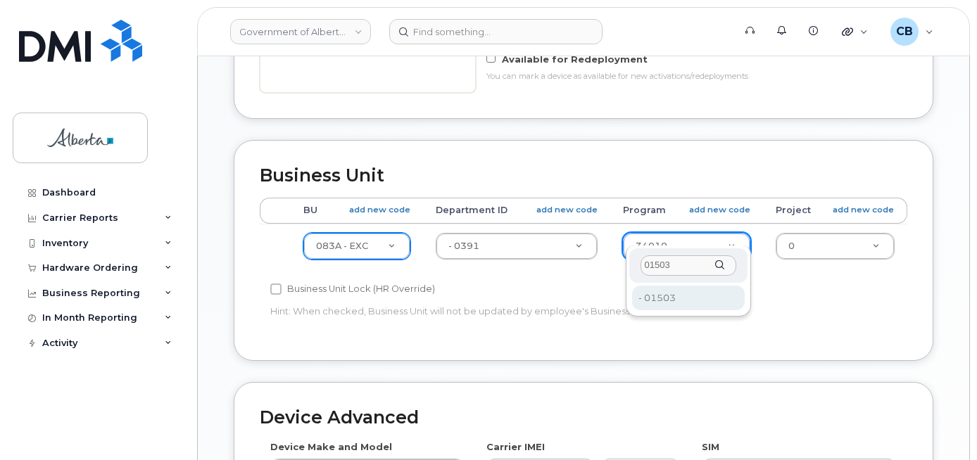
type input "01503"
type input "4753162"
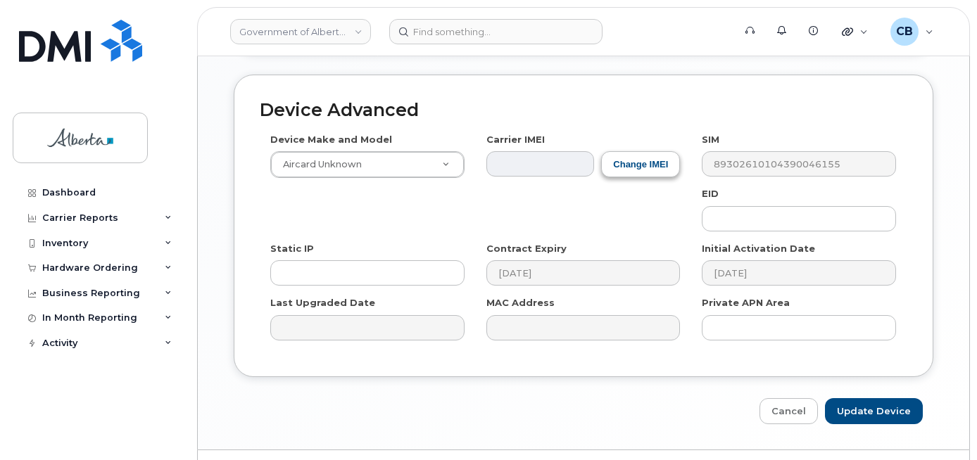
scroll to position [859, 0]
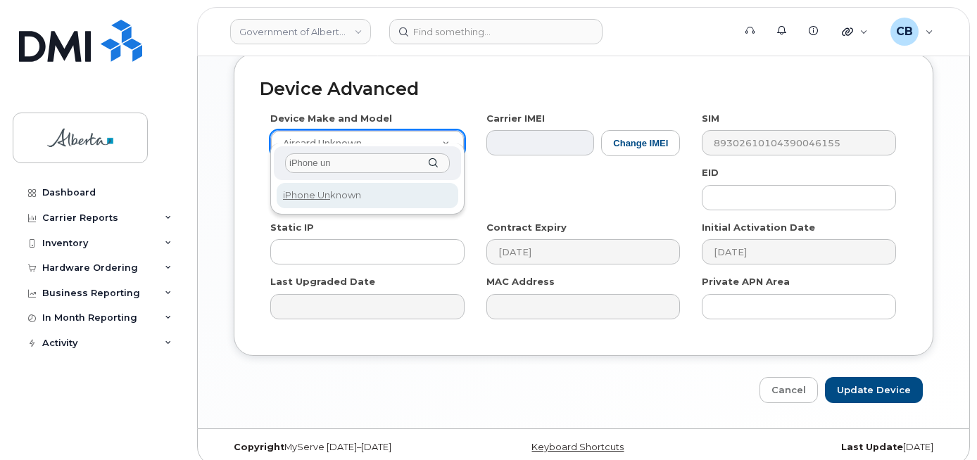
type input "iPhone un"
select select "185"
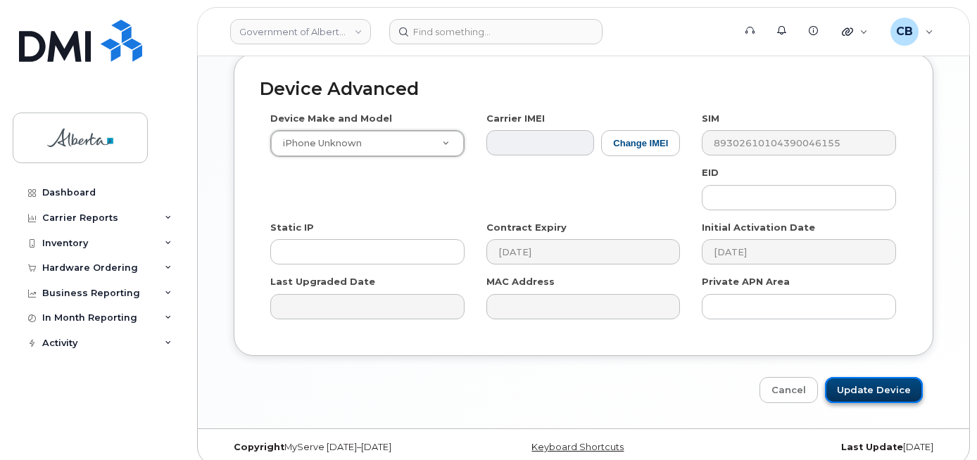
click at [858, 379] on input "Update Device" at bounding box center [874, 390] width 98 height 26
type input "Saving..."
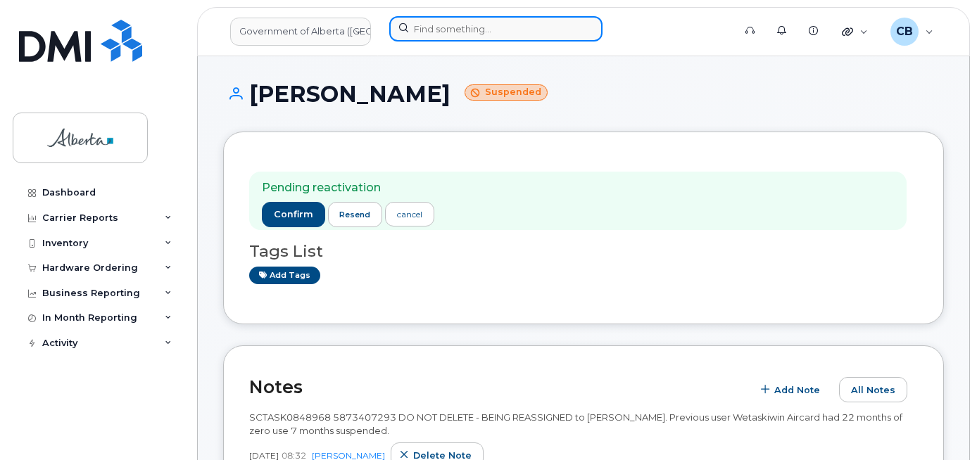
click at [487, 32] on input at bounding box center [495, 28] width 213 height 25
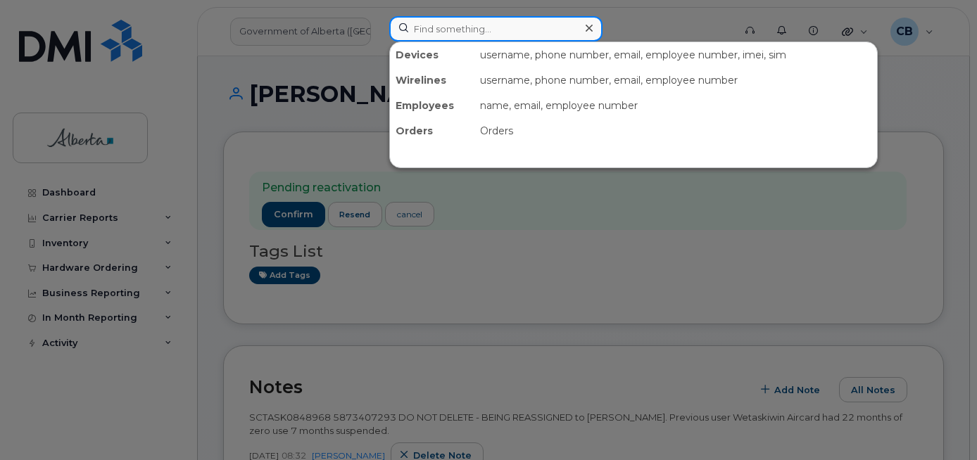
paste input "4034783271"
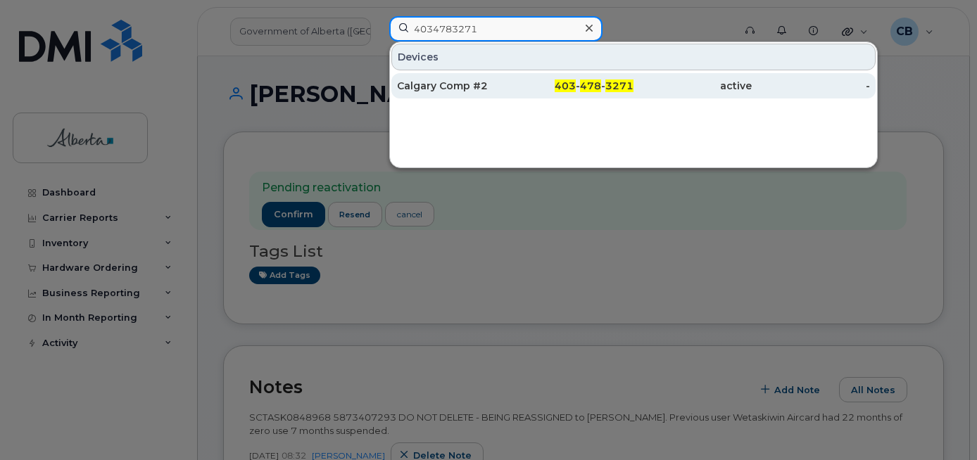
type input "4034783271"
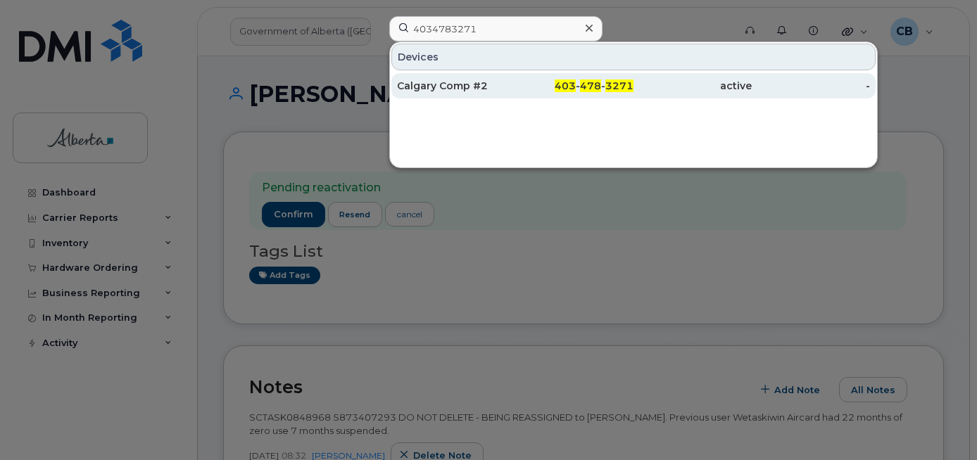
click at [458, 85] on div "Calgary Comp #2" at bounding box center [456, 86] width 118 height 14
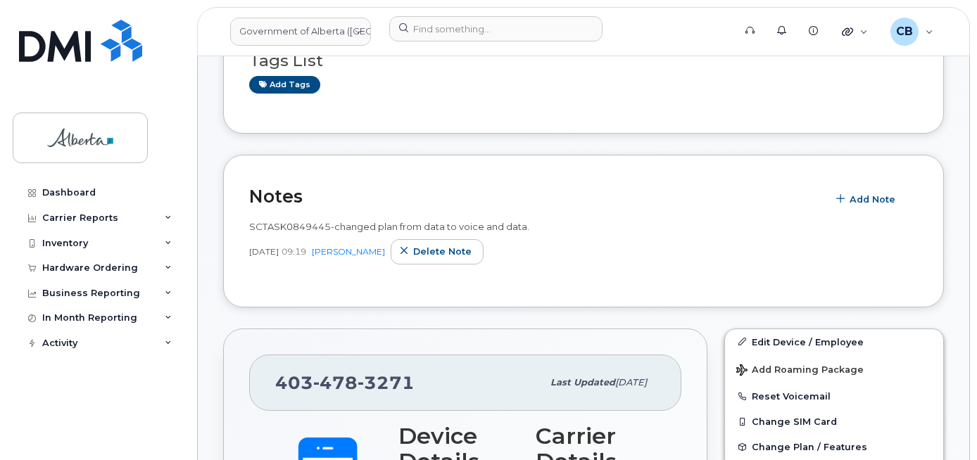
scroll to position [331, 0]
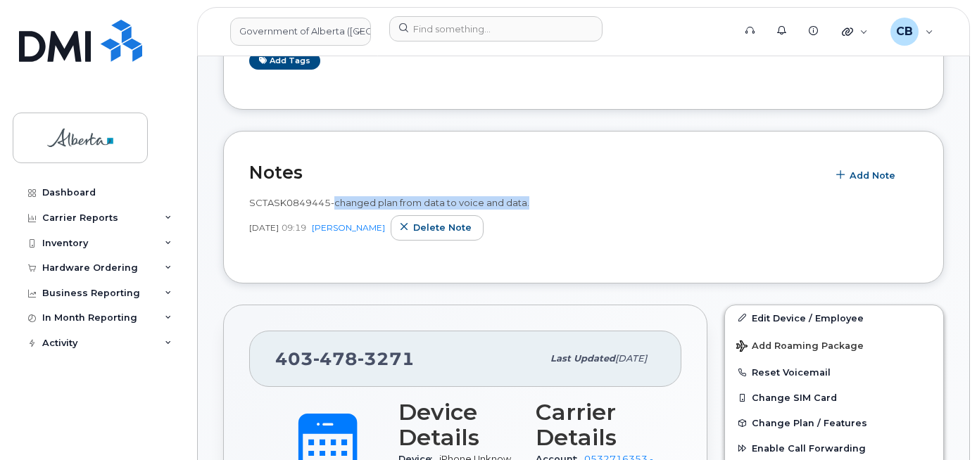
drag, startPoint x: 530, startPoint y: 204, endPoint x: 334, endPoint y: 205, distance: 195.7
click at [334, 205] on div "SCTASK0849445-changed plan from data to voice and data." at bounding box center [583, 202] width 669 height 13
copy span "changed plan from data to voice and data."
click at [458, 229] on span "Delete note" at bounding box center [442, 227] width 58 height 13
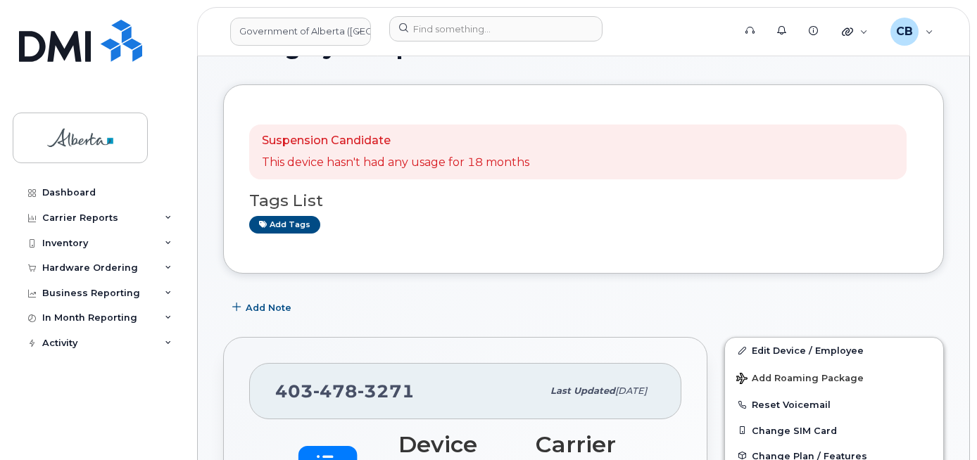
scroll to position [190, 0]
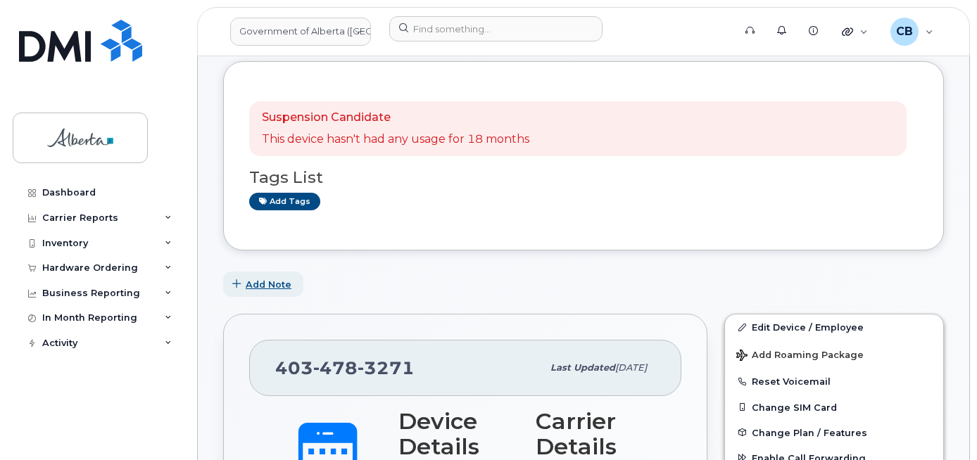
click at [272, 279] on span "Add Note" at bounding box center [269, 284] width 46 height 13
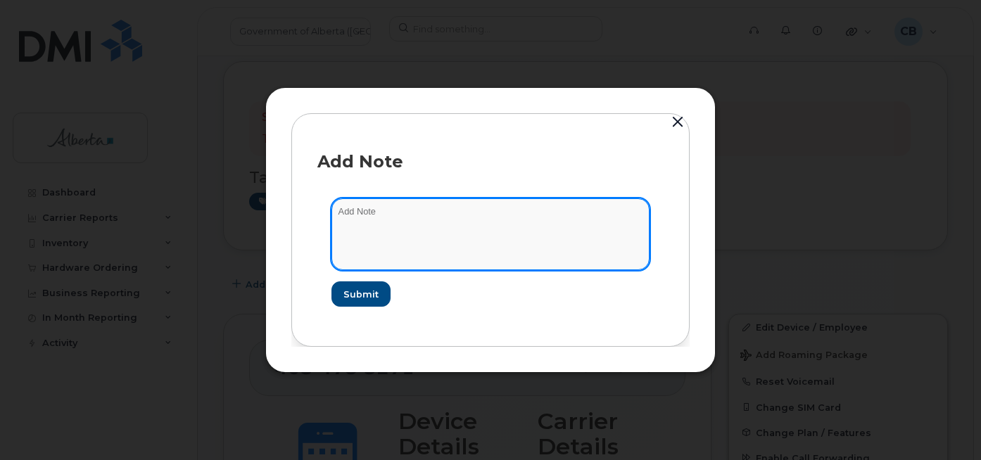
click at [370, 211] on textarea at bounding box center [491, 235] width 318 height 72
paste textarea "changed plan from data to voice and data."
click at [341, 211] on textarea "changed plan from data to voice and data." at bounding box center [491, 235] width 318 height 72
type textarea "Changed plan from data to voice and data."
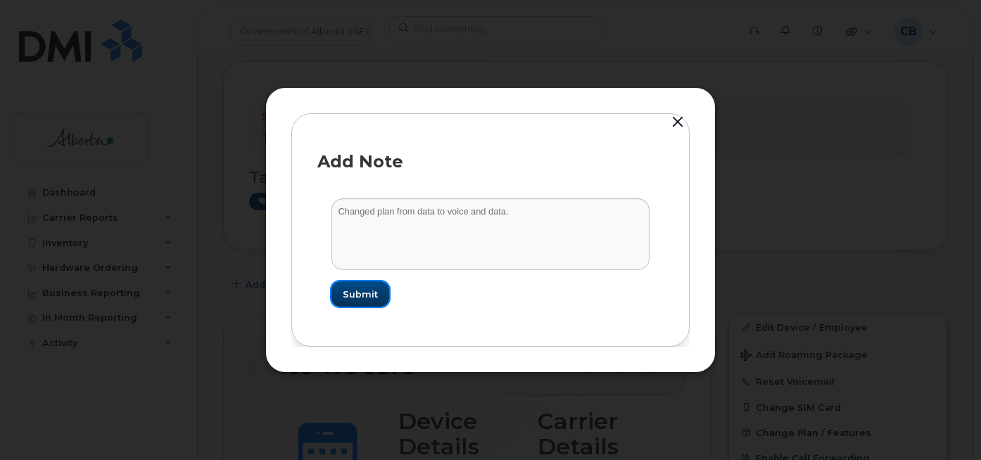
click at [368, 301] on span "Submit" at bounding box center [360, 294] width 35 height 13
